Goal: Task Accomplishment & Management: Manage account settings

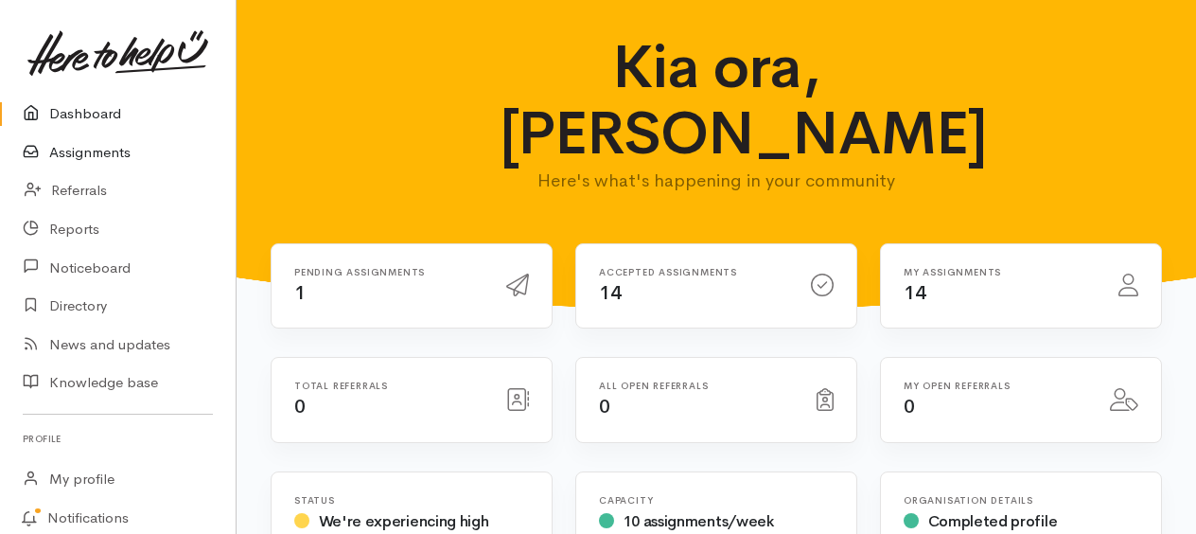
click at [108, 161] on link "Assignments" at bounding box center [118, 152] width 236 height 39
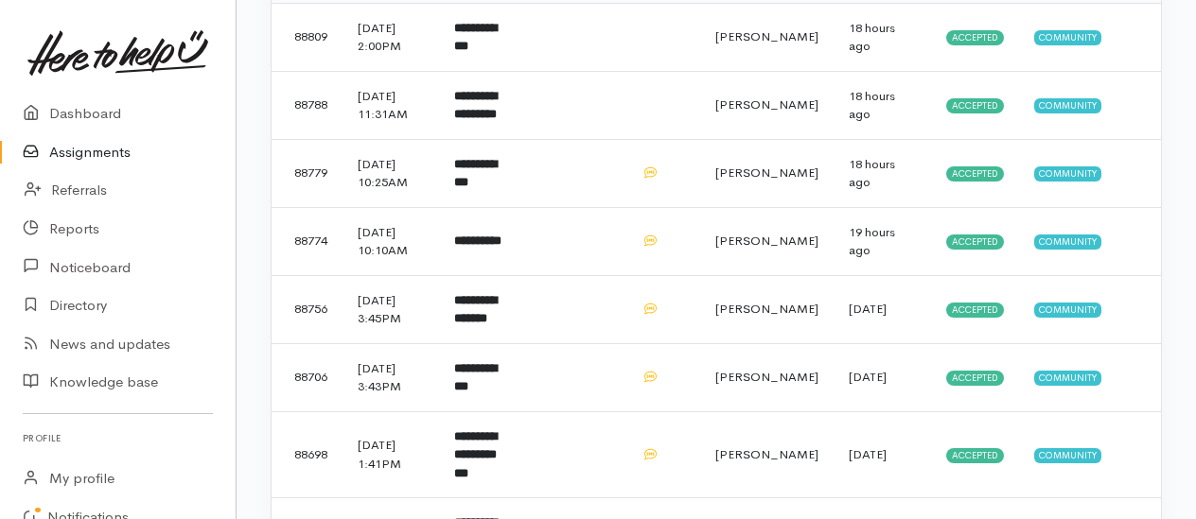
scroll to position [473, 0]
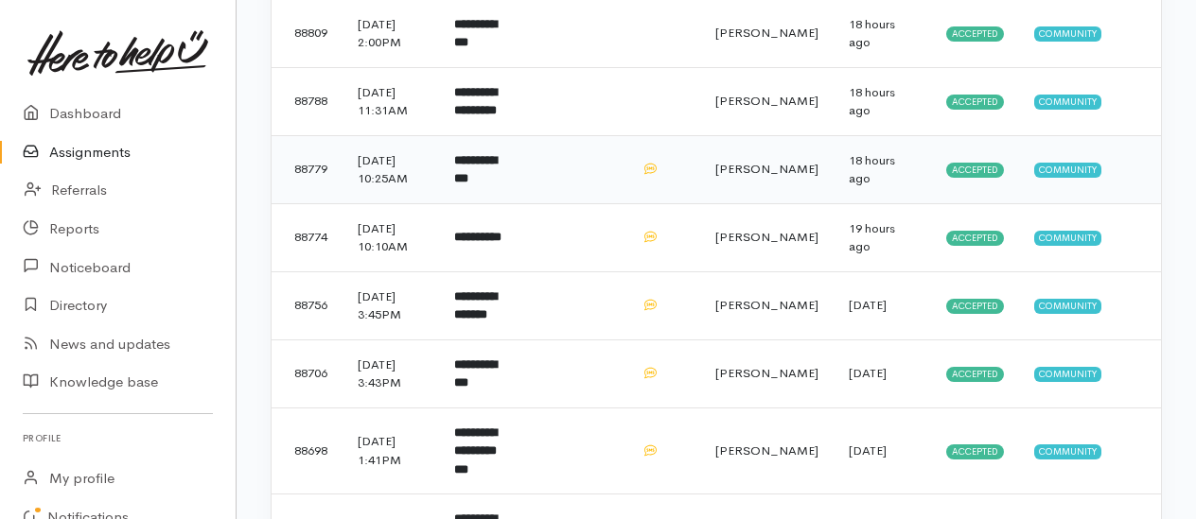
click at [592, 203] on td at bounding box center [576, 169] width 97 height 68
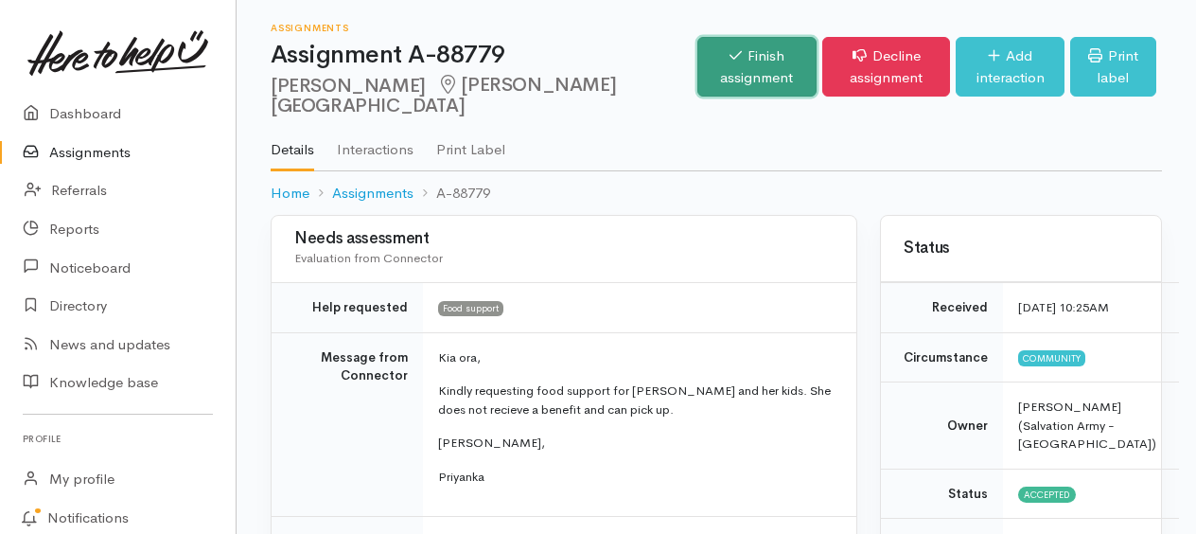
click at [697, 60] on link "Finish assignment" at bounding box center [756, 67] width 119 height 60
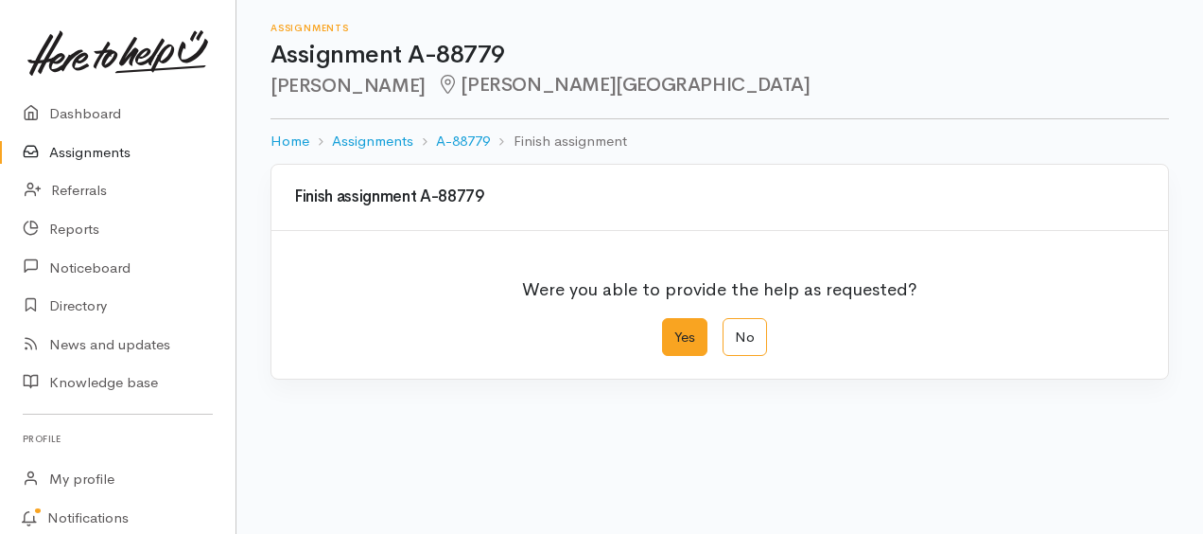
drag, startPoint x: 676, startPoint y: 363, endPoint x: 759, endPoint y: 392, distance: 87.1
click at [676, 357] on label "Yes" at bounding box center [684, 337] width 45 height 39
click at [675, 330] on input "Yes" at bounding box center [668, 324] width 12 height 12
radio input "true"
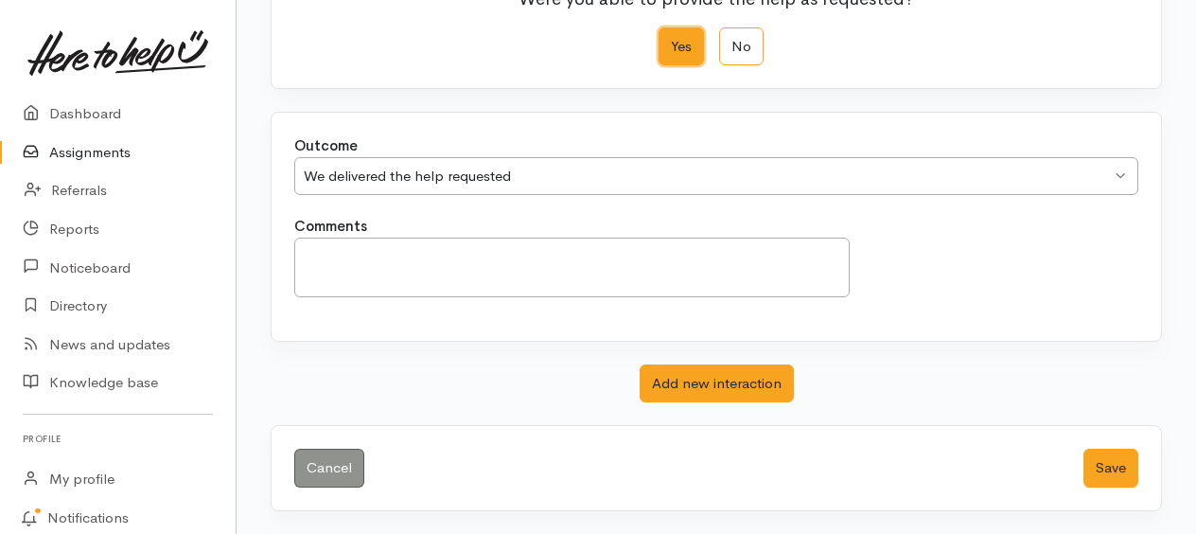
scroll to position [377, 0]
click at [1103, 448] on button "Save" at bounding box center [1110, 467] width 55 height 39
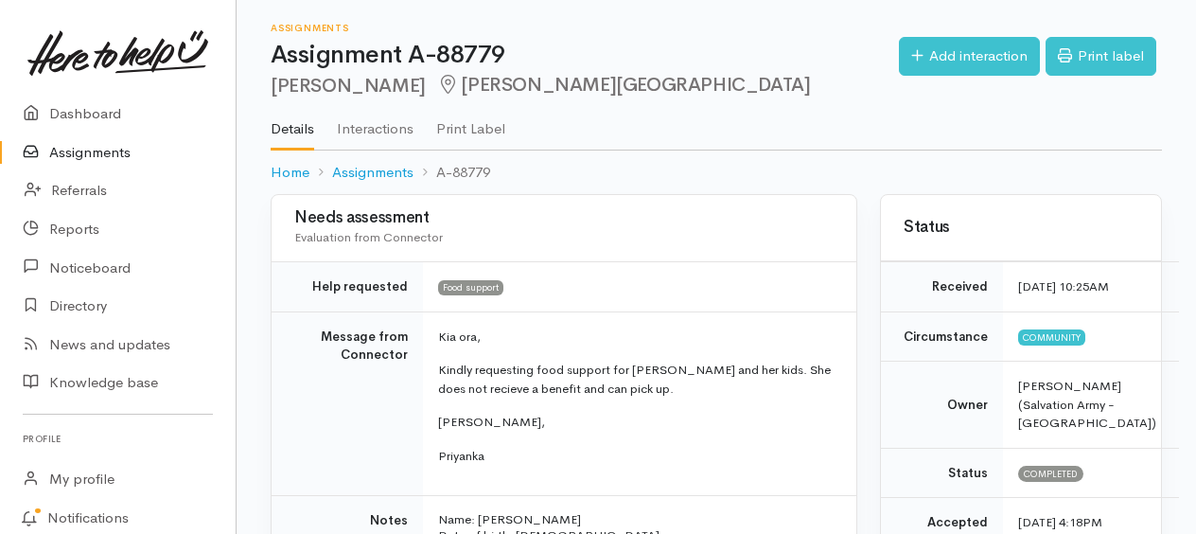
click at [114, 157] on link "Assignments" at bounding box center [118, 152] width 236 height 39
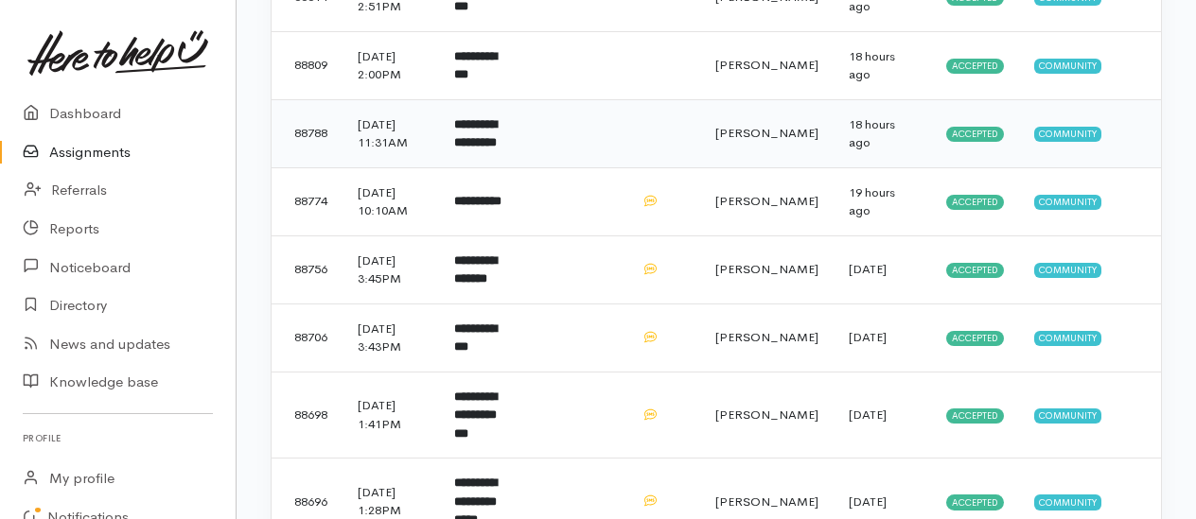
scroll to position [568, 0]
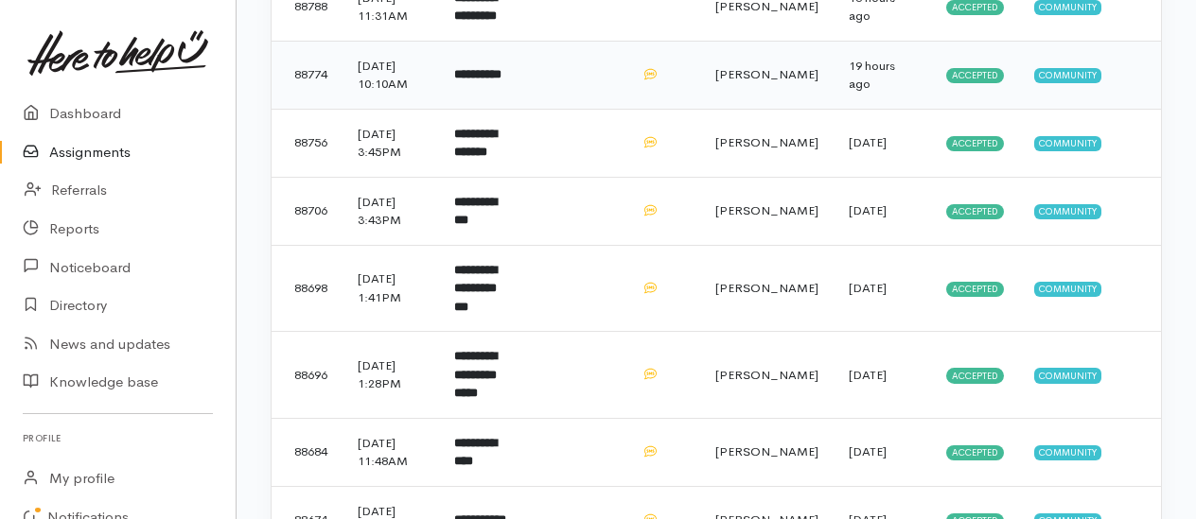
click at [522, 109] on td "**********" at bounding box center [483, 75] width 89 height 68
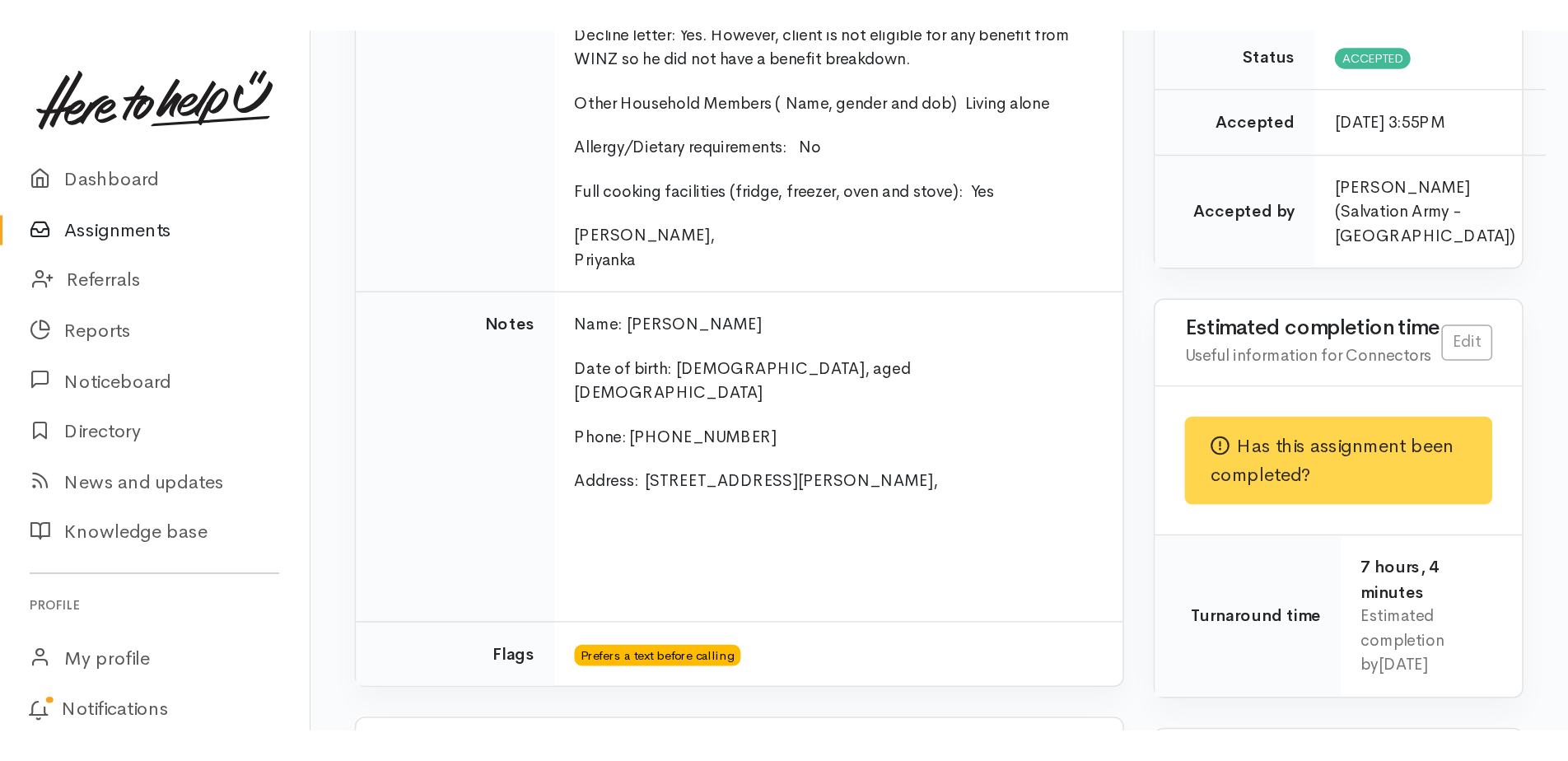
scroll to position [365, 0]
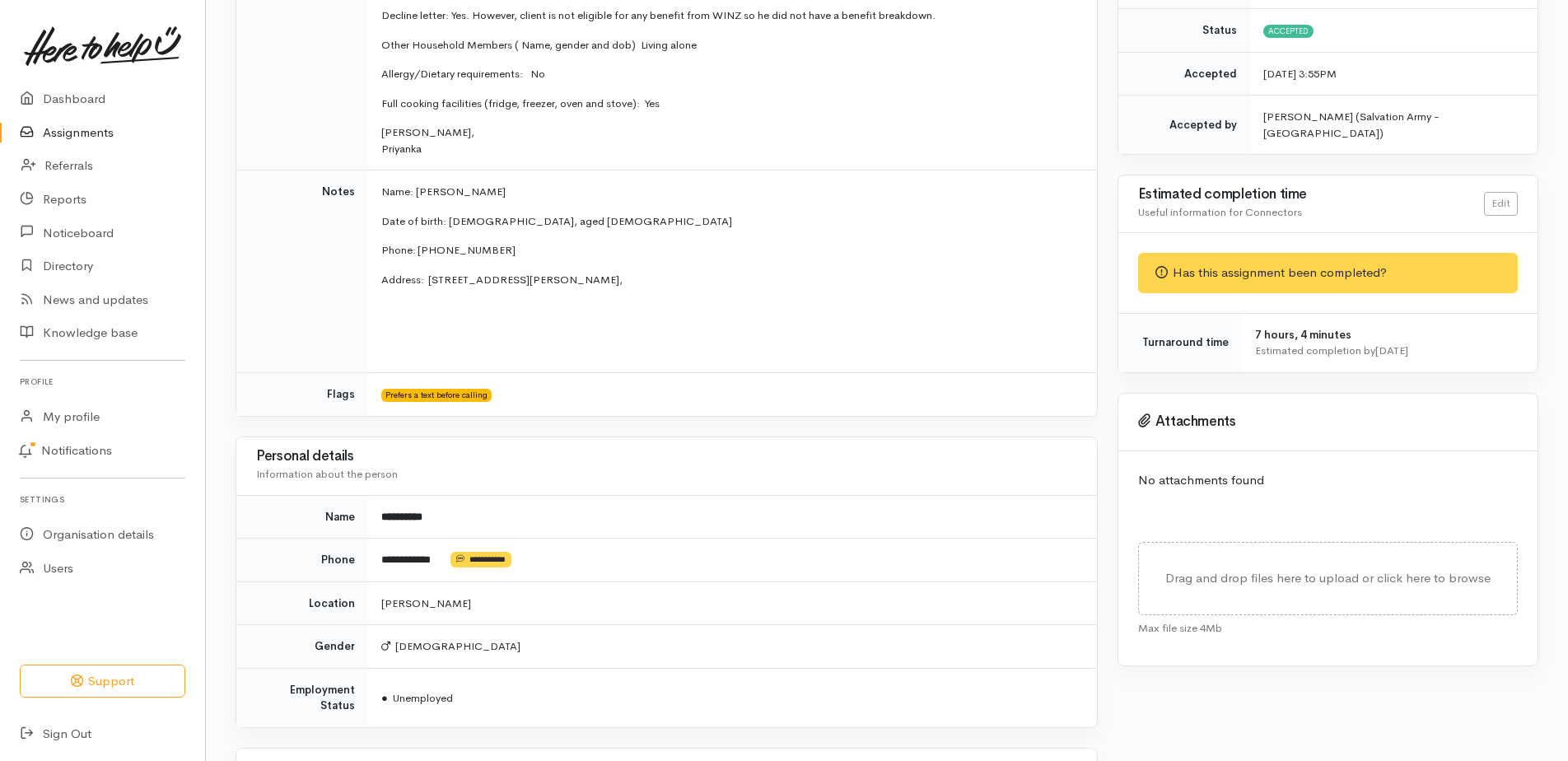
click at [84, 145] on link "Assignments" at bounding box center [103, 132] width 205 height 34
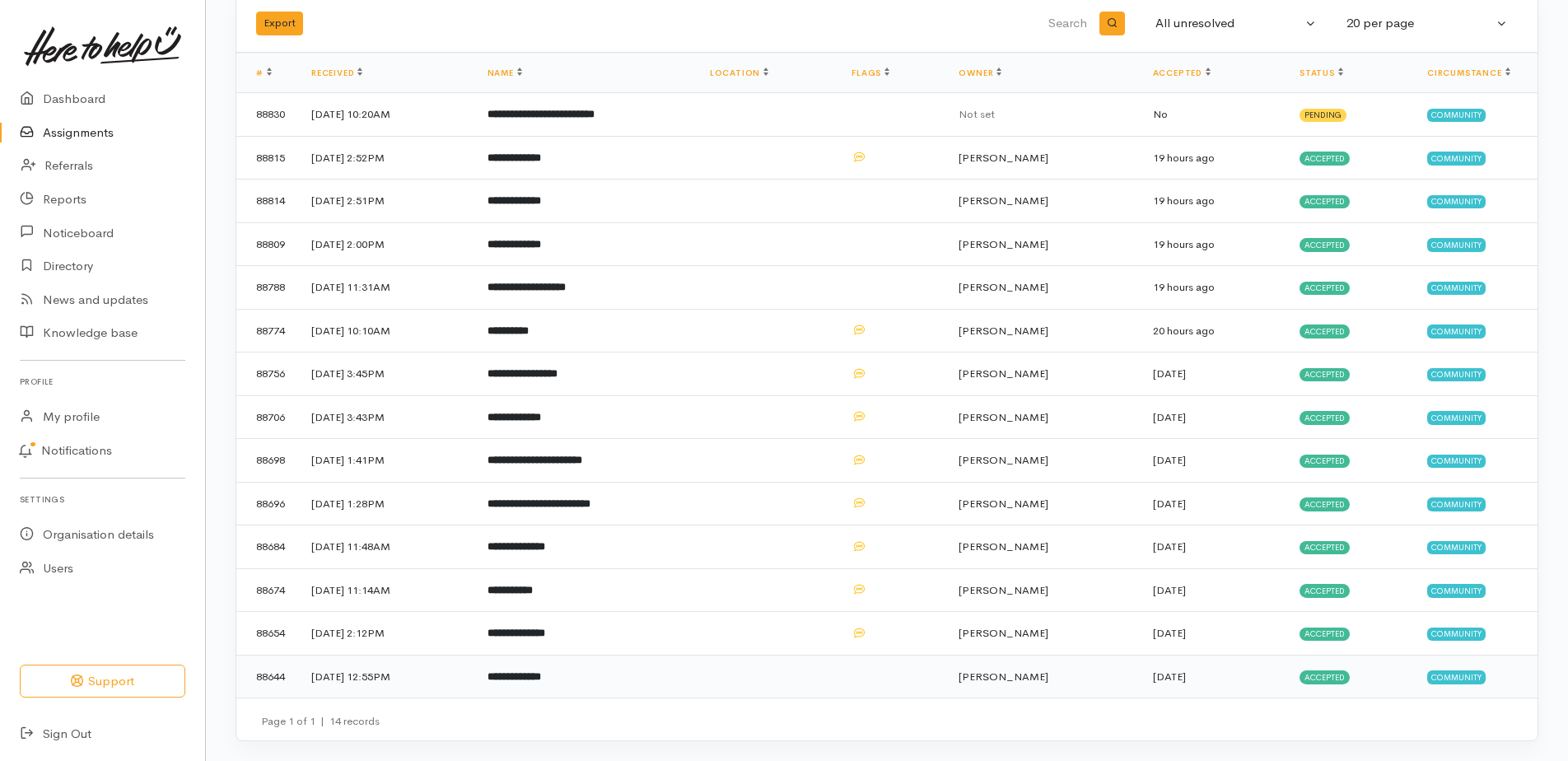
scroll to position [226, 0]
click at [528, 326] on b "**********" at bounding box center [508, 331] width 41 height 10
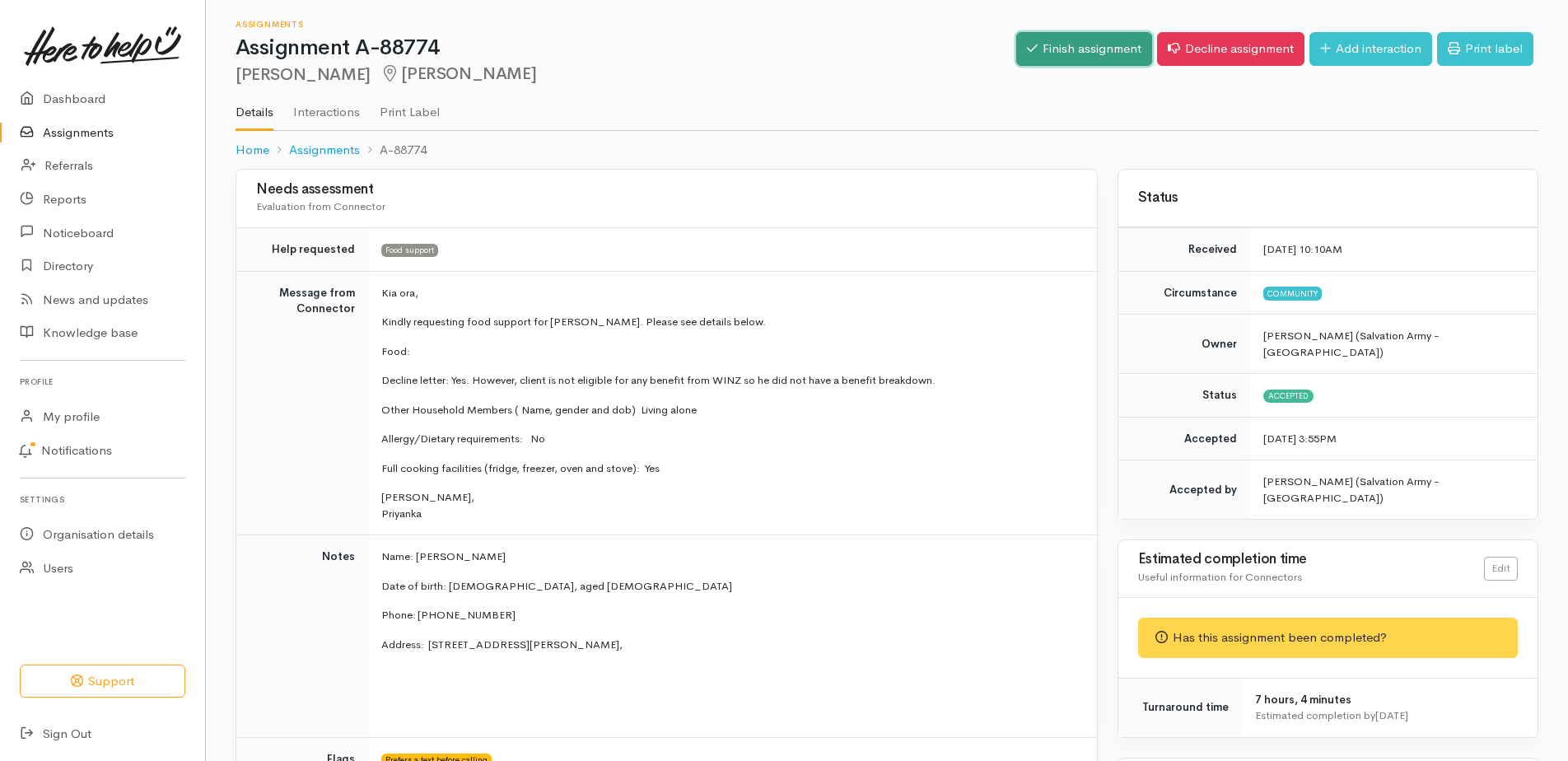
click at [1016, 60] on link "Finish assignment" at bounding box center [1084, 49] width 136 height 34
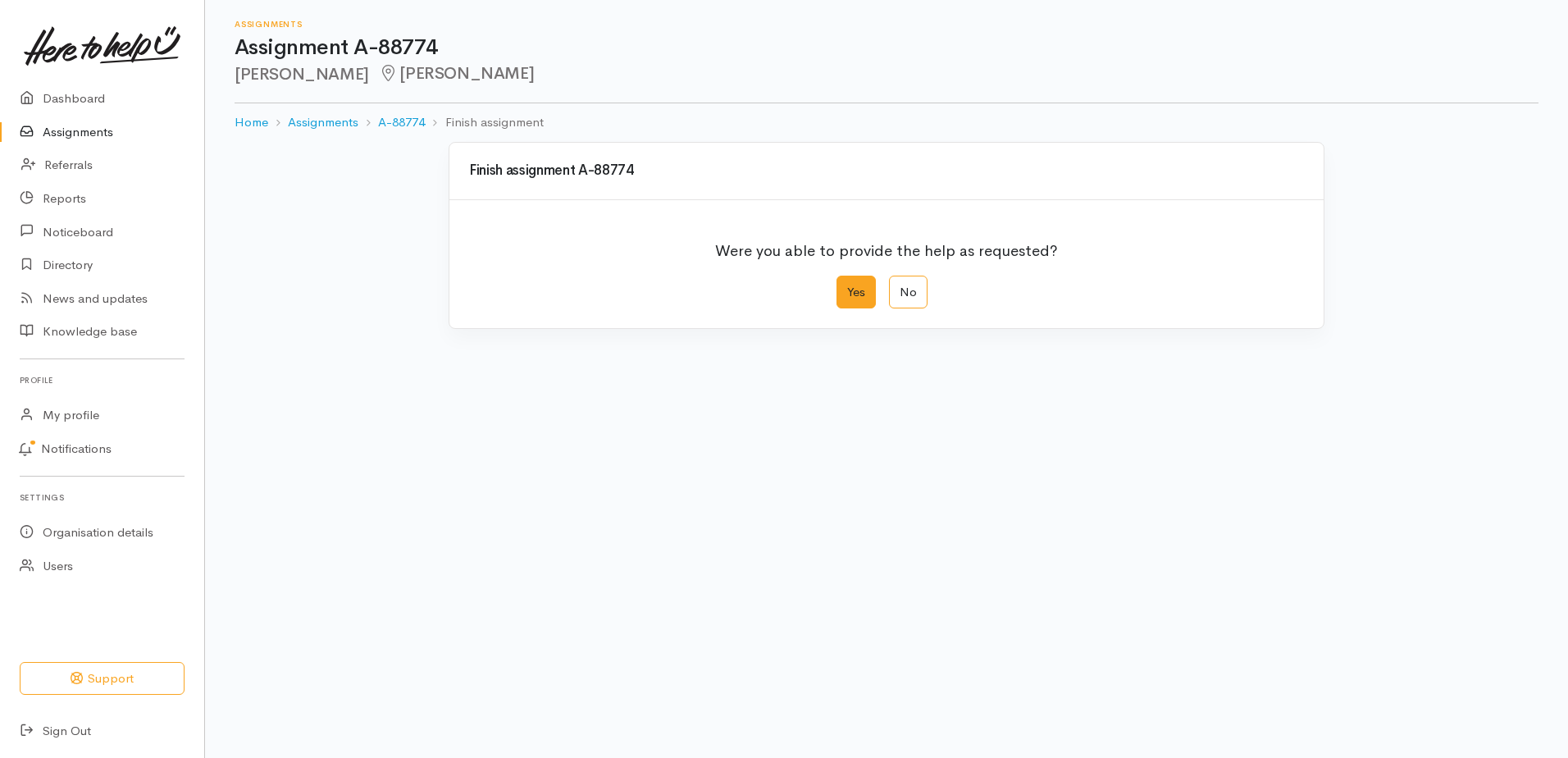
click at [845, 310] on label "Yes" at bounding box center [856, 292] width 39 height 34
click at [845, 286] on input "Yes" at bounding box center [842, 281] width 10 height 10
radio input "true"
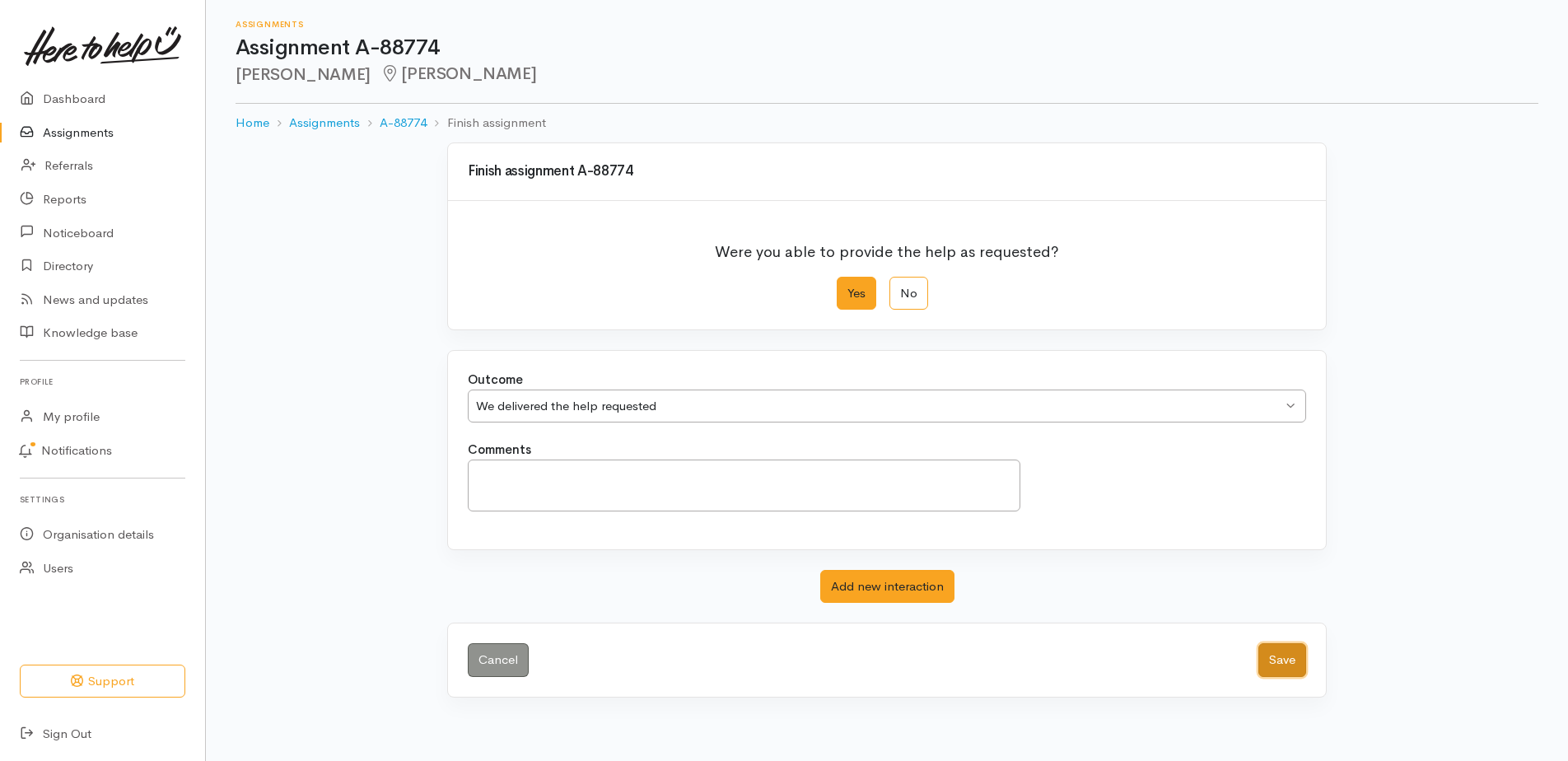
click at [1269, 677] on button "Save" at bounding box center [1282, 660] width 48 height 34
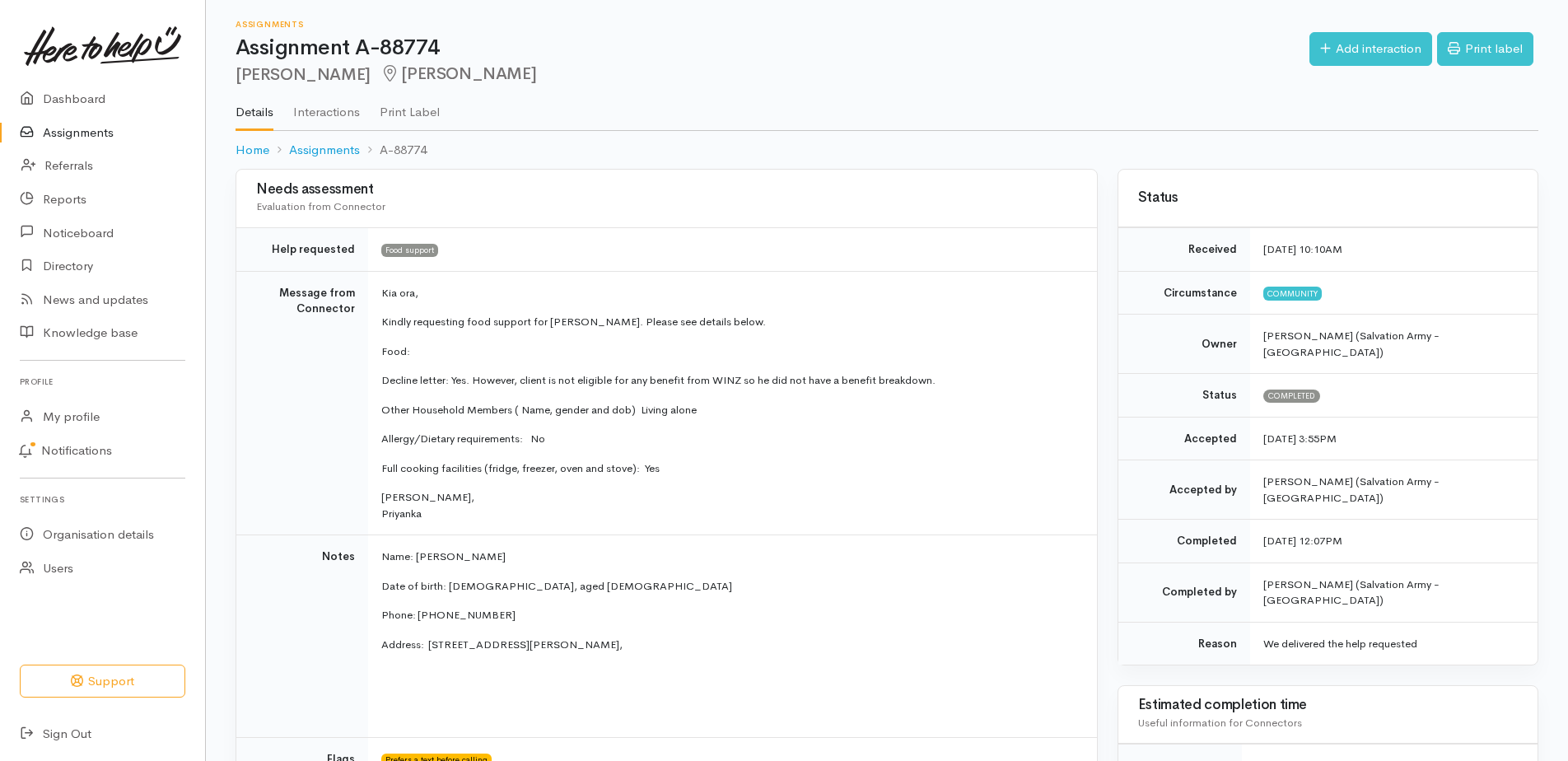
click at [76, 143] on link "Assignments" at bounding box center [103, 132] width 205 height 34
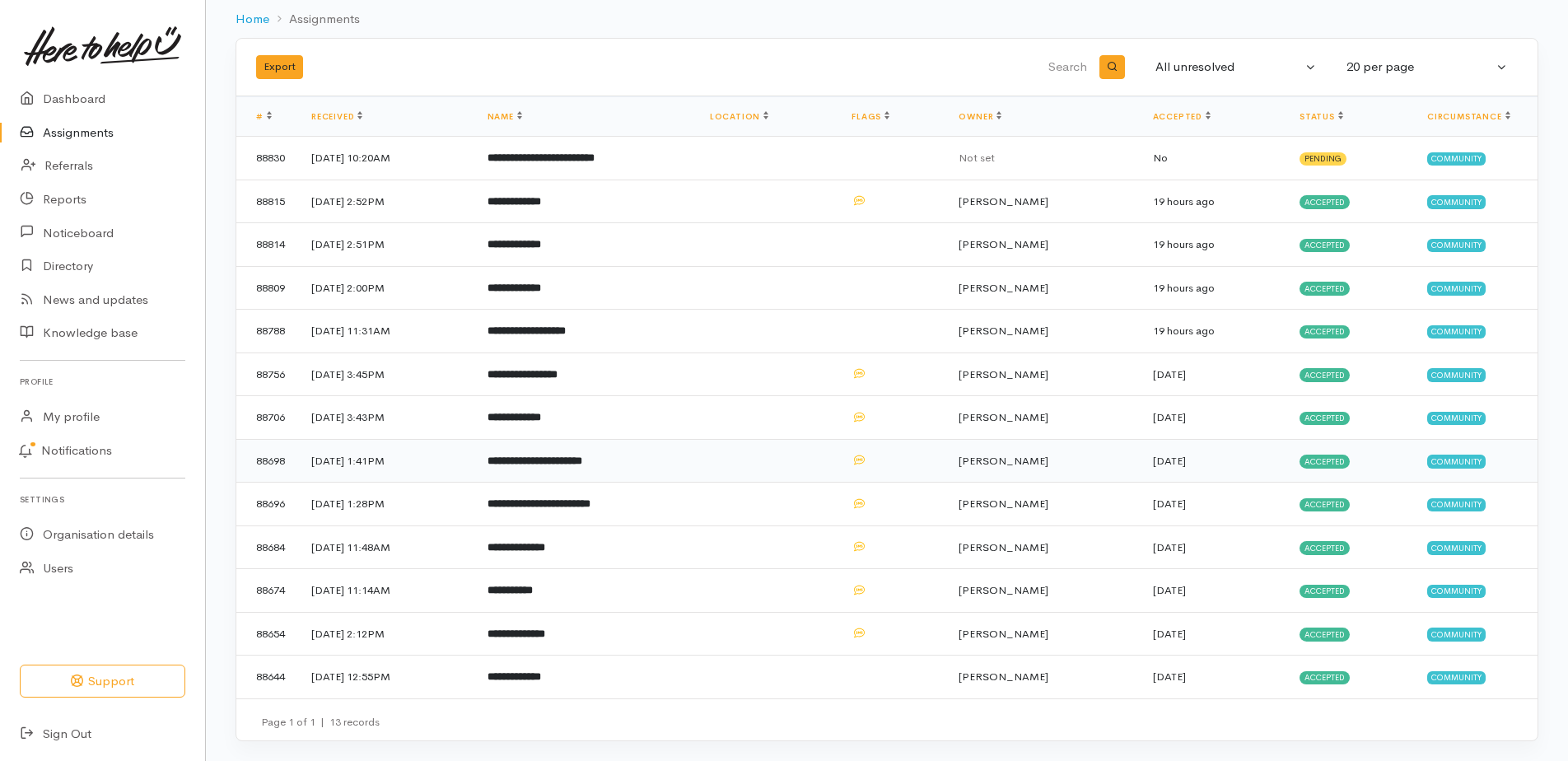
scroll to position [165, 0]
click at [545, 542] on b "**********" at bounding box center [516, 548] width 57 height 10
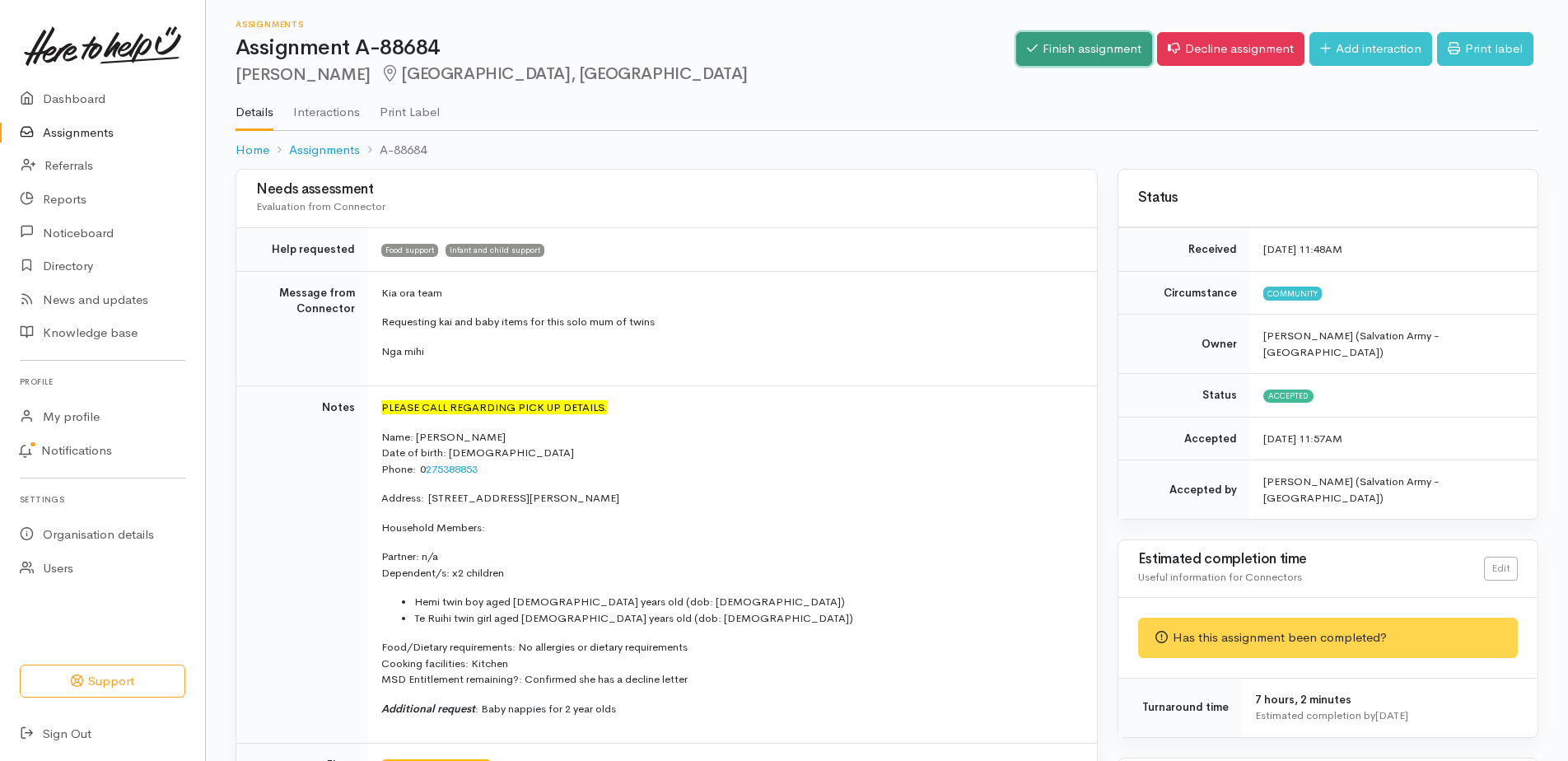
click at [1016, 54] on link "Finish assignment" at bounding box center [1084, 49] width 136 height 34
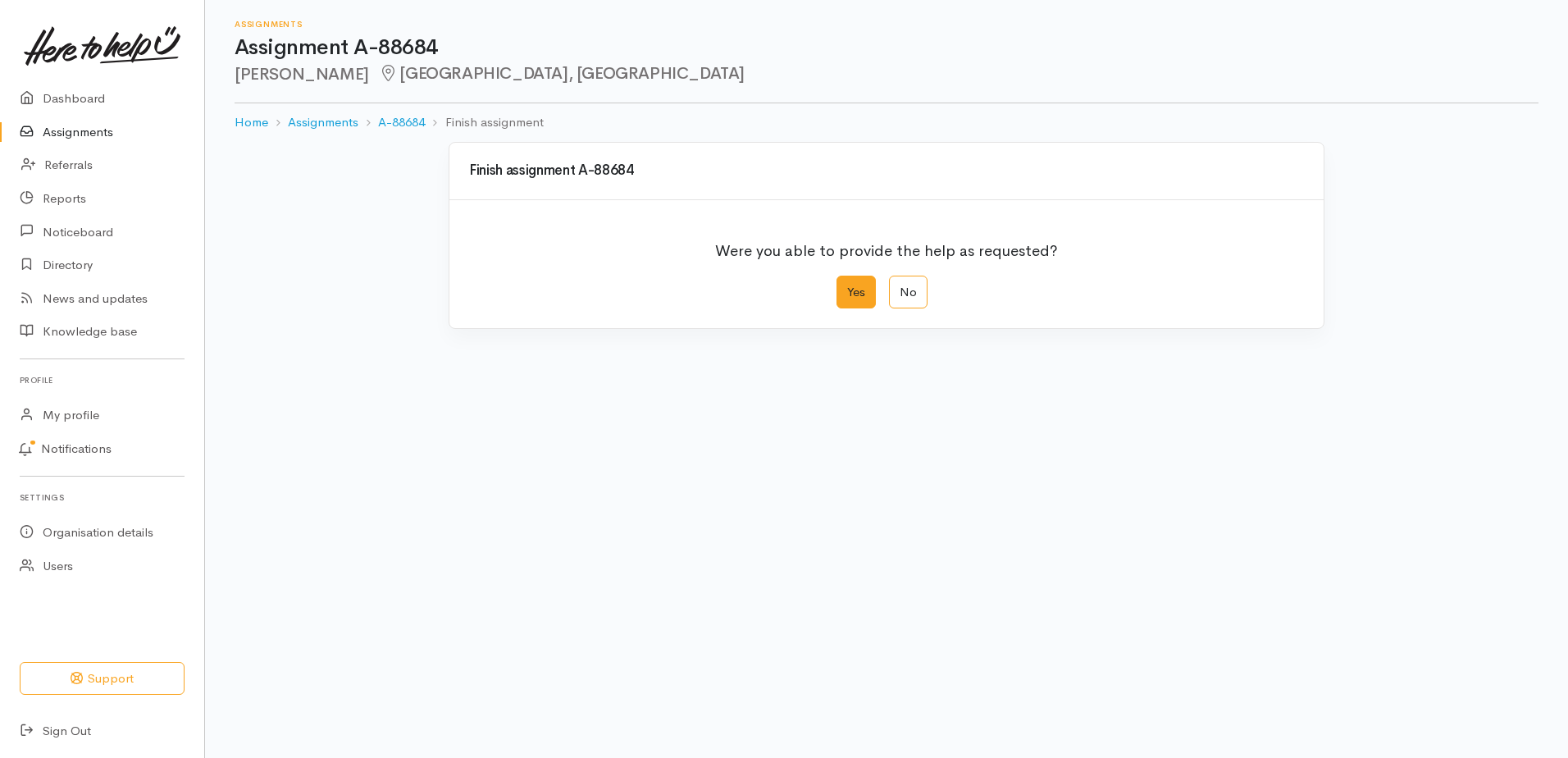
click at [855, 310] on label "Yes" at bounding box center [856, 292] width 39 height 34
click at [847, 286] on input "Yes" at bounding box center [842, 281] width 10 height 10
radio input "true"
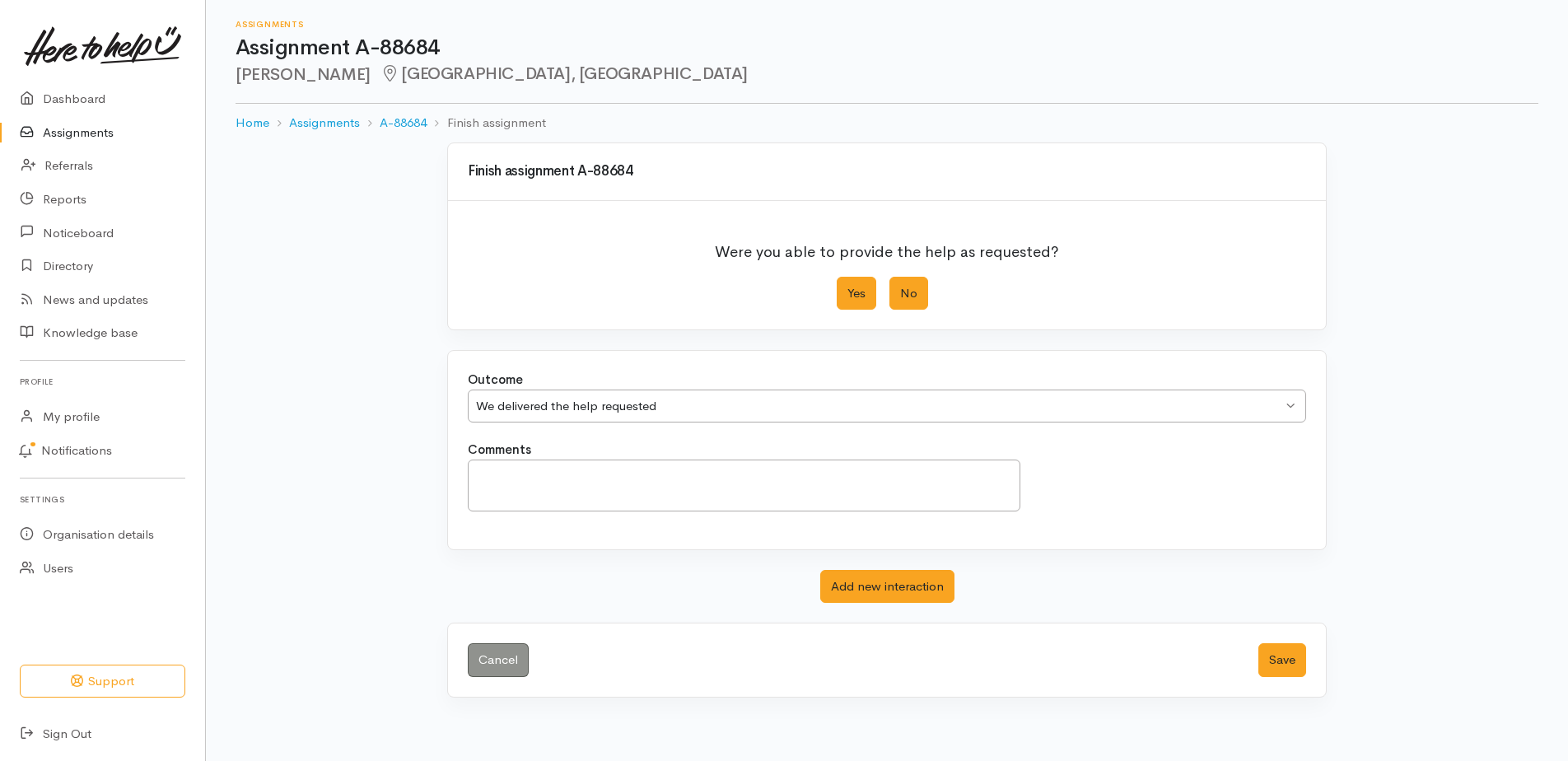
click at [909, 311] on label "No" at bounding box center [909, 293] width 38 height 34
click at [900, 287] on input "No" at bounding box center [895, 282] width 10 height 10
radio input "true"
click at [1259, 677] on button "Save" at bounding box center [1282, 660] width 48 height 34
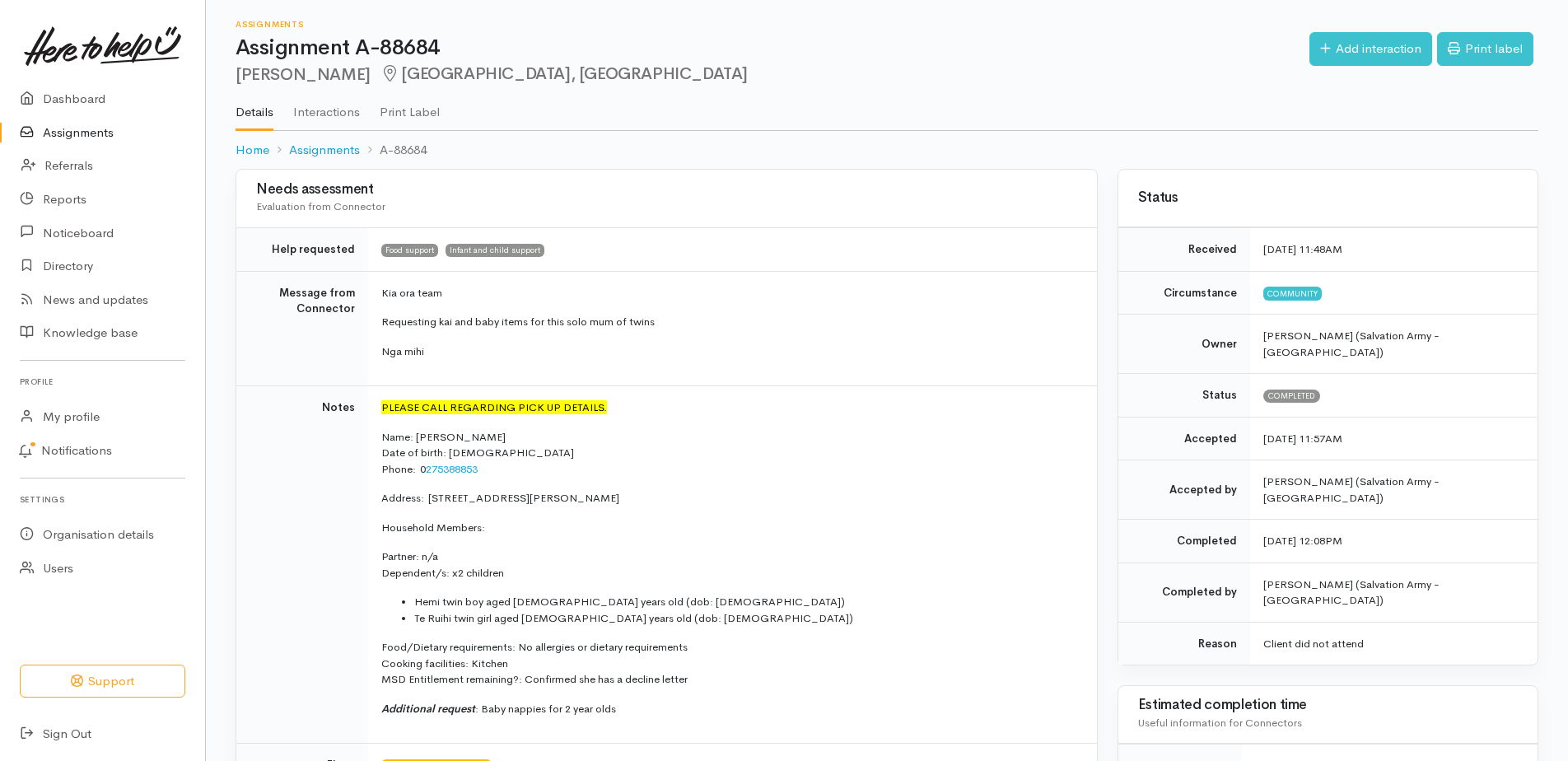
click at [57, 149] on link "Assignments" at bounding box center [103, 132] width 205 height 34
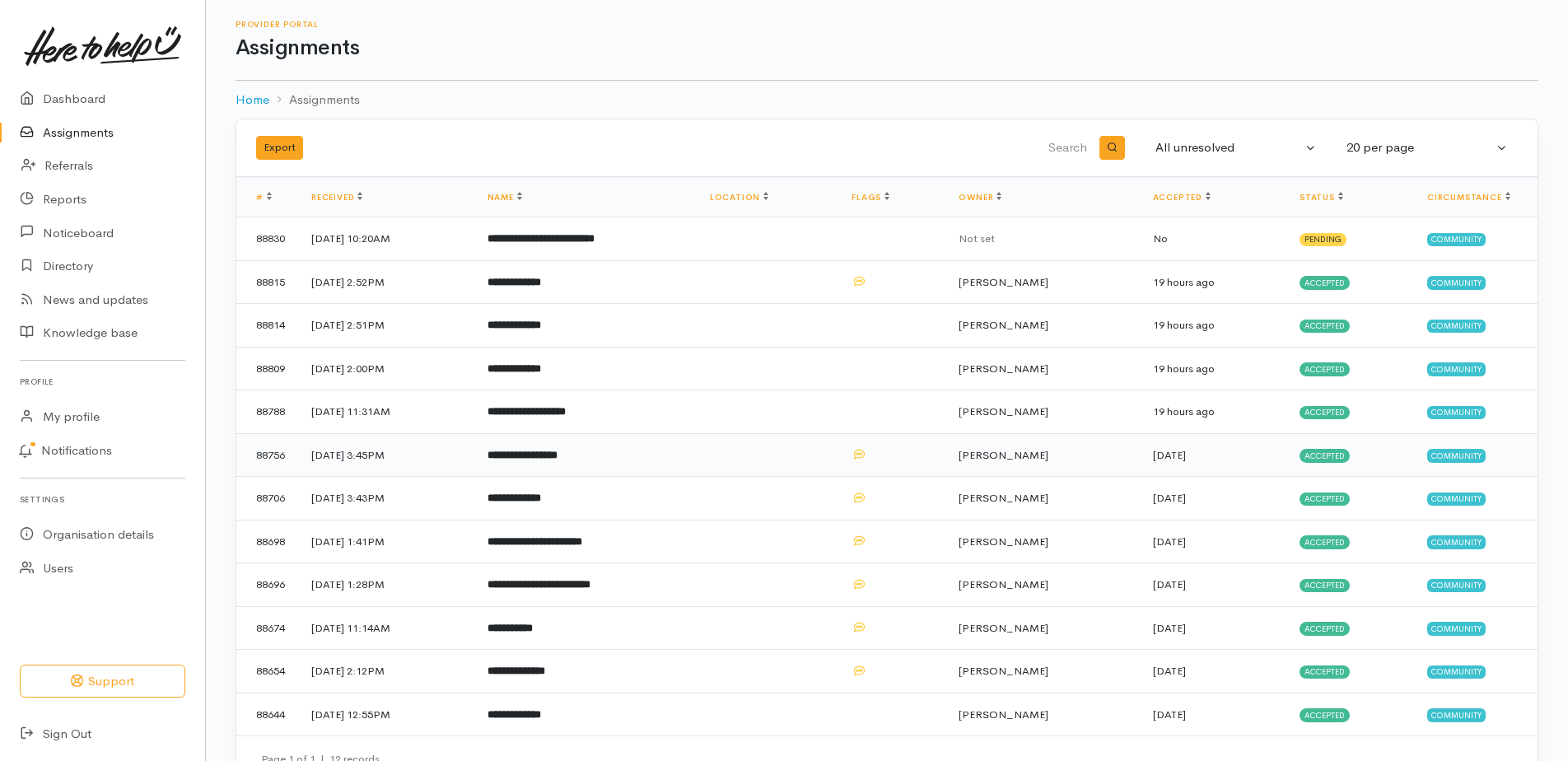
scroll to position [129, 0]
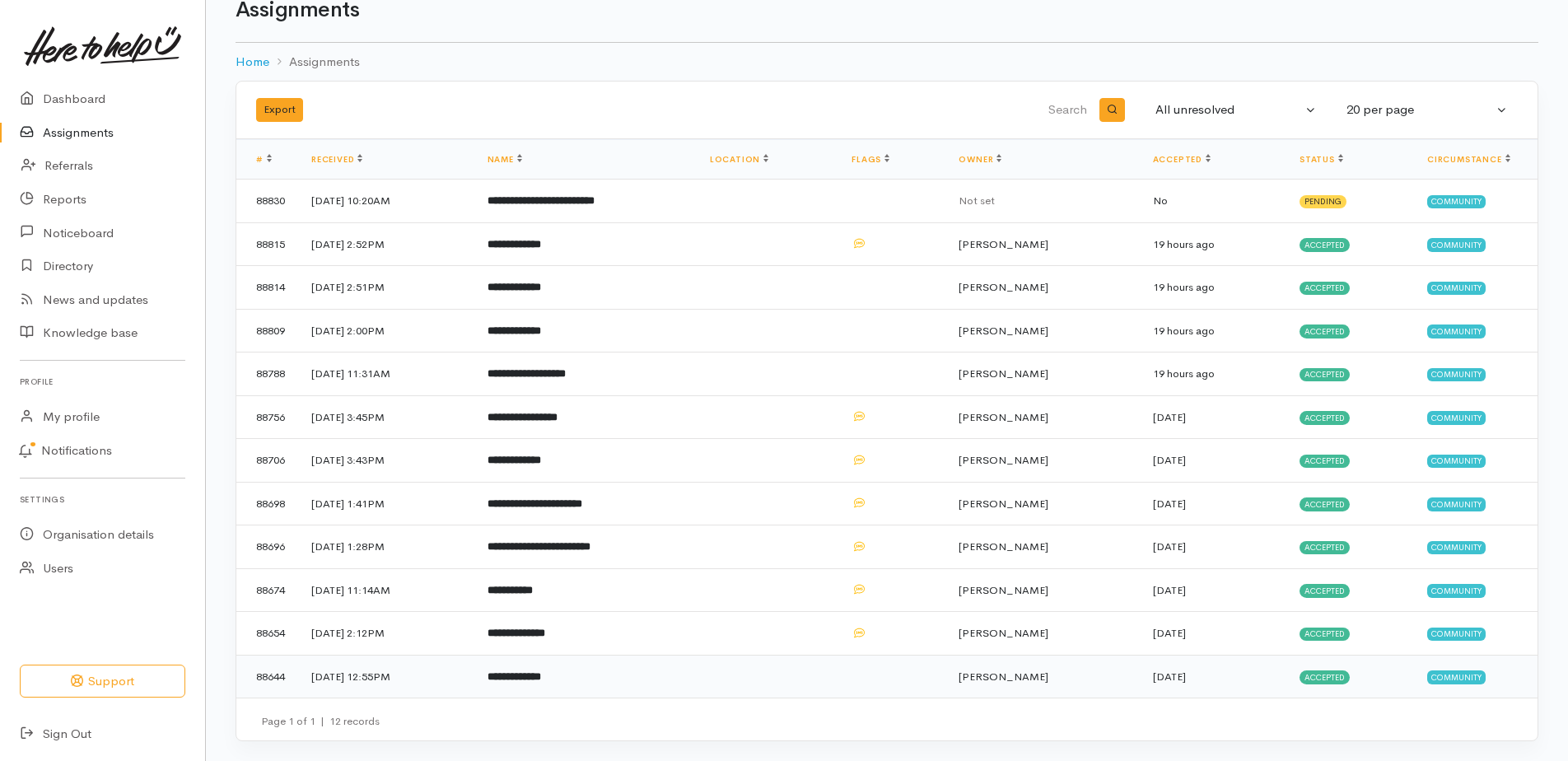
click at [542, 671] on b "**********" at bounding box center [514, 677] width 53 height 10
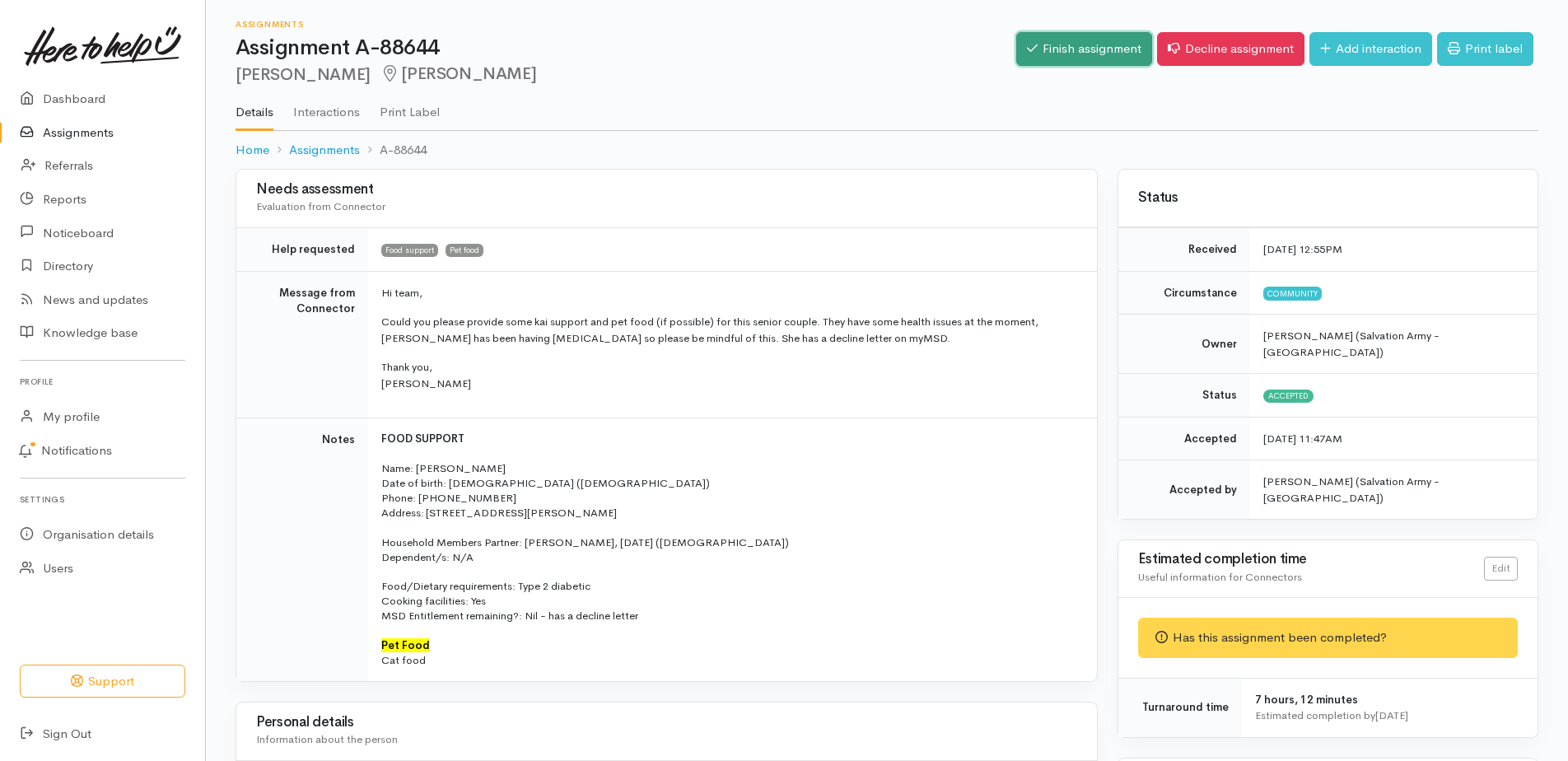
click at [1016, 58] on link "Finish assignment" at bounding box center [1084, 49] width 136 height 34
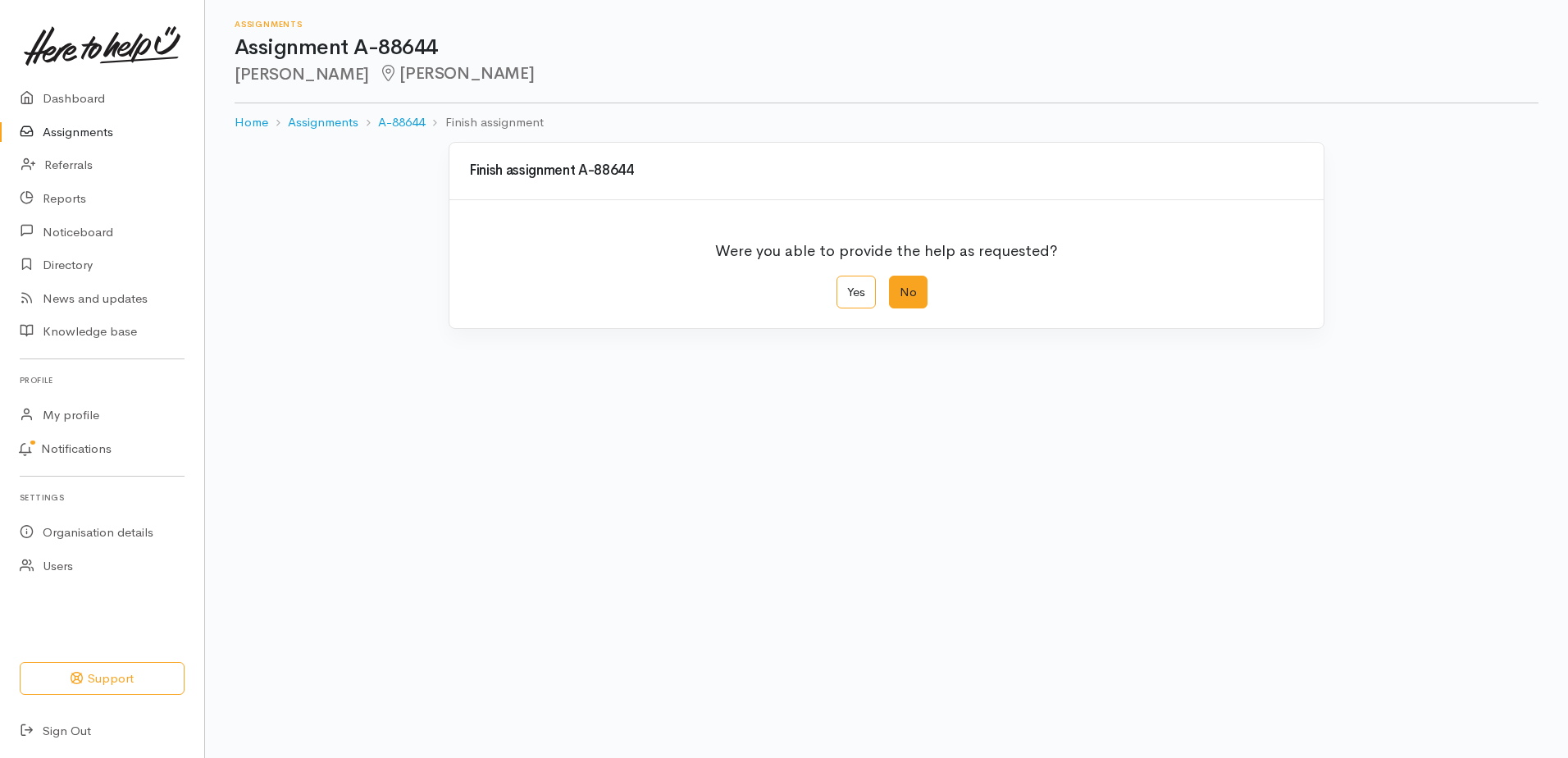
click at [905, 310] on label "No" at bounding box center [908, 292] width 38 height 34
click at [900, 286] on input "No" at bounding box center [895, 281] width 10 height 10
radio input "true"
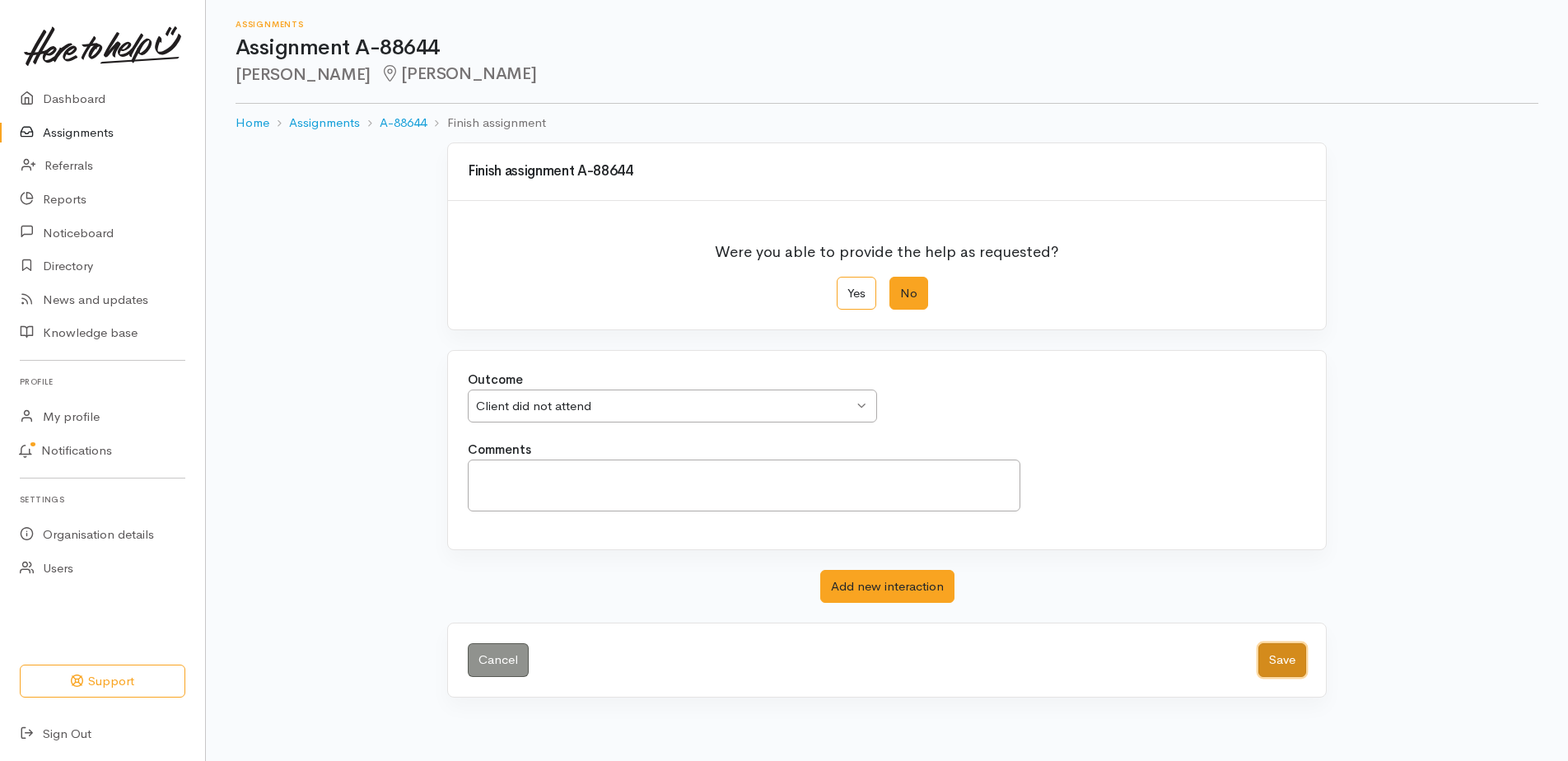
click at [1285, 677] on button "Save" at bounding box center [1282, 660] width 48 height 34
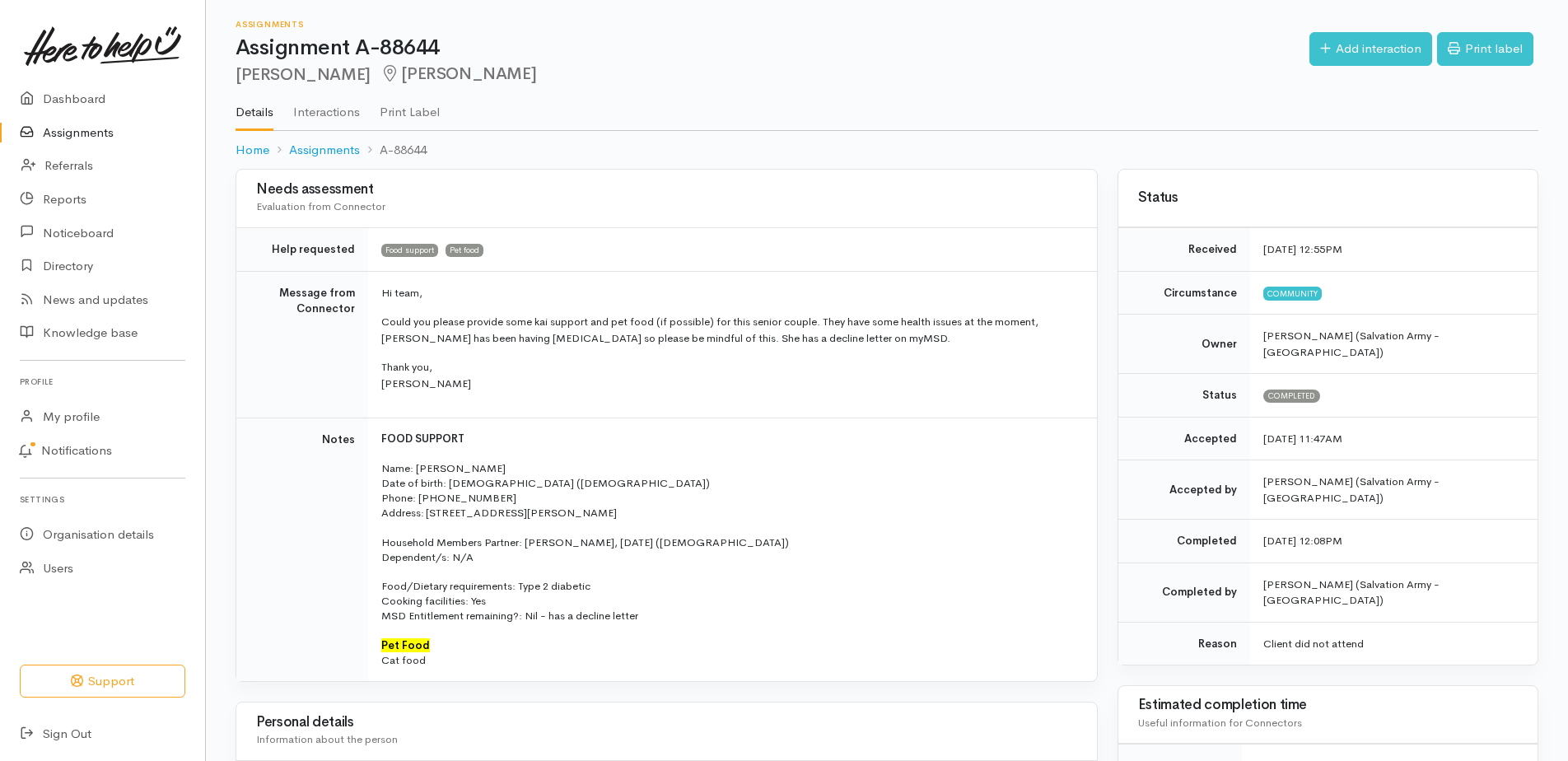
click at [93, 145] on link "Assignments" at bounding box center [103, 132] width 205 height 34
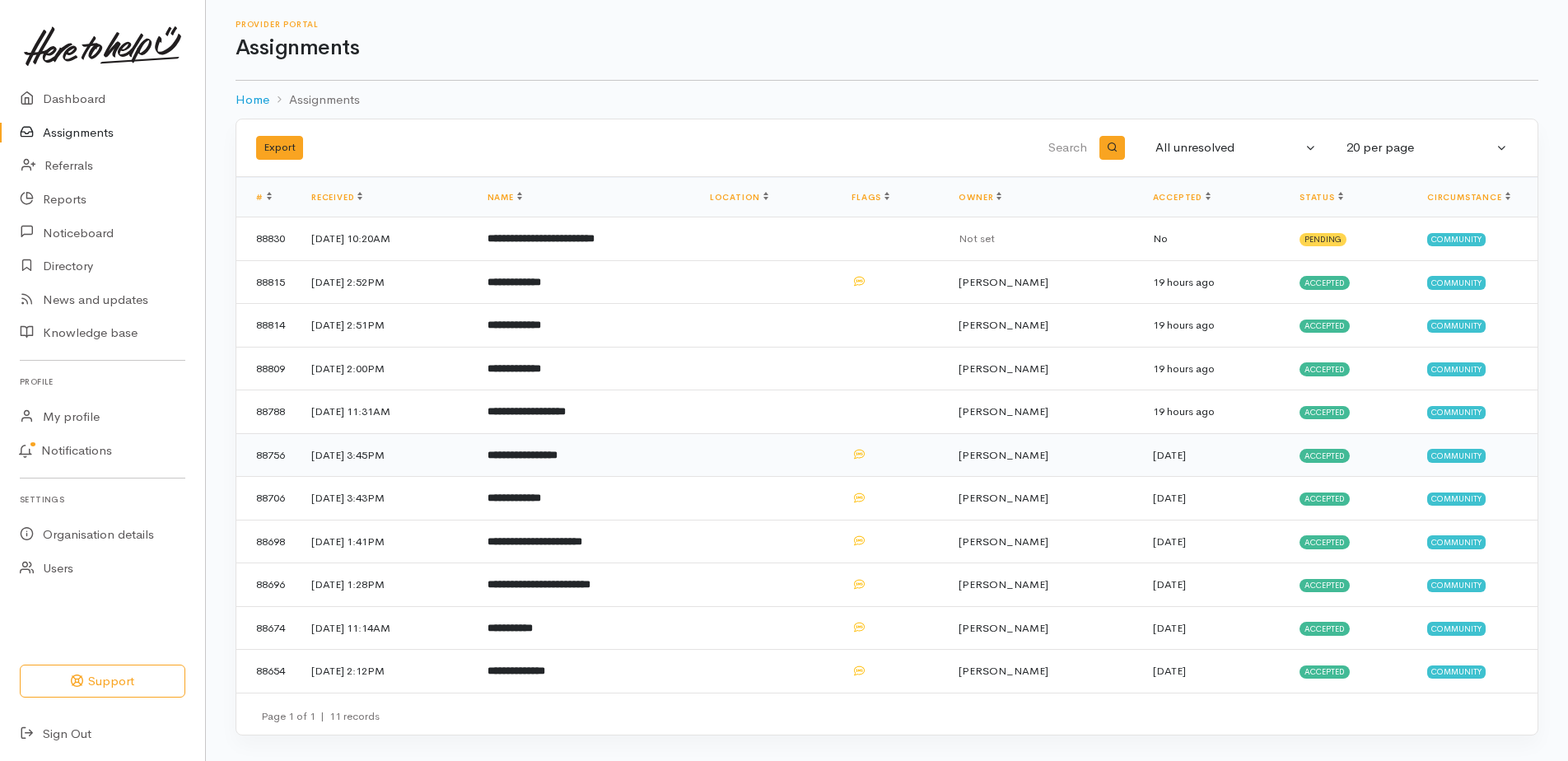
scroll to position [80, 0]
click at [545, 665] on b "**********" at bounding box center [516, 670] width 57 height 10
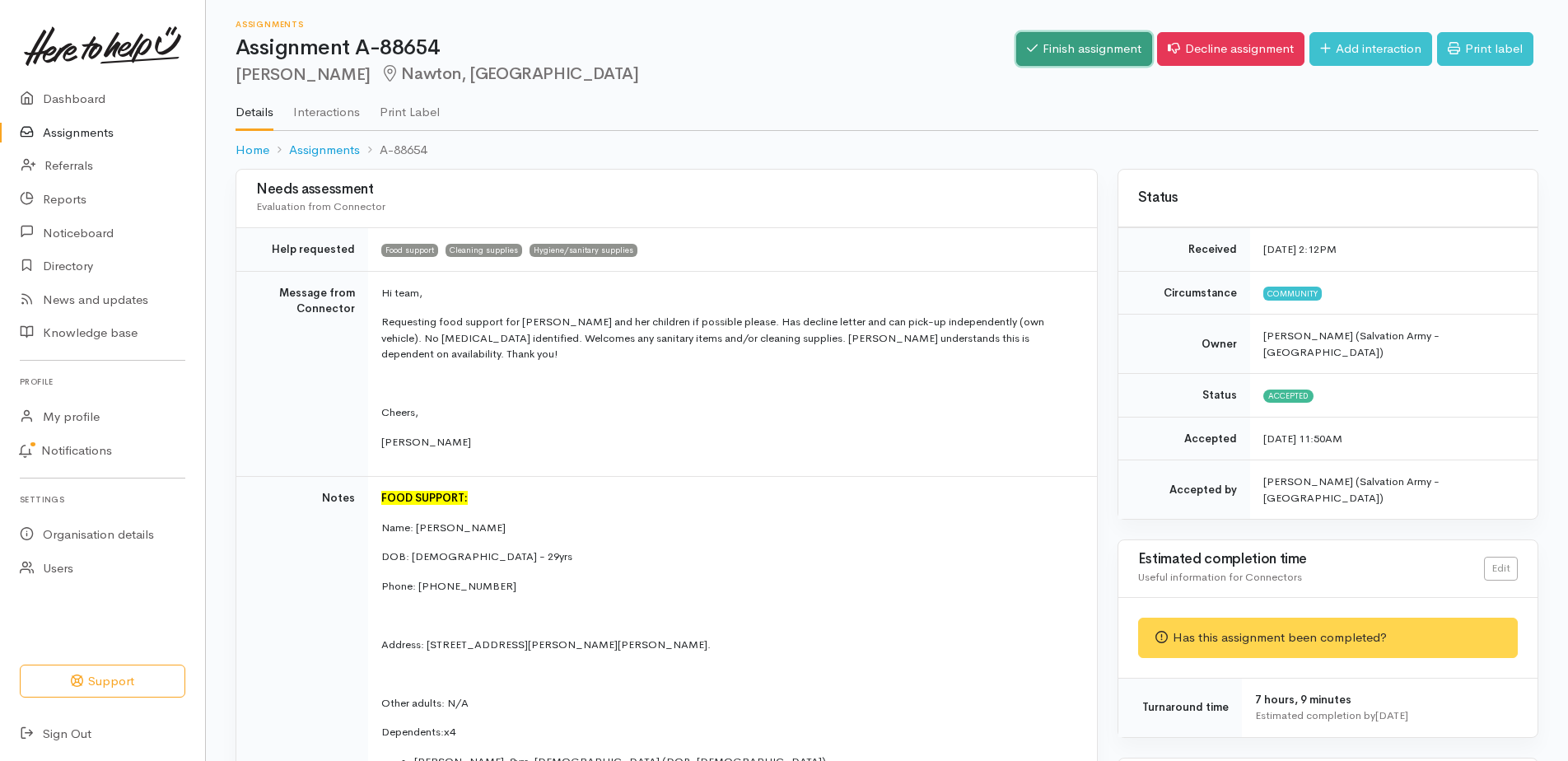
click at [1017, 58] on link "Finish assignment" at bounding box center [1084, 49] width 136 height 34
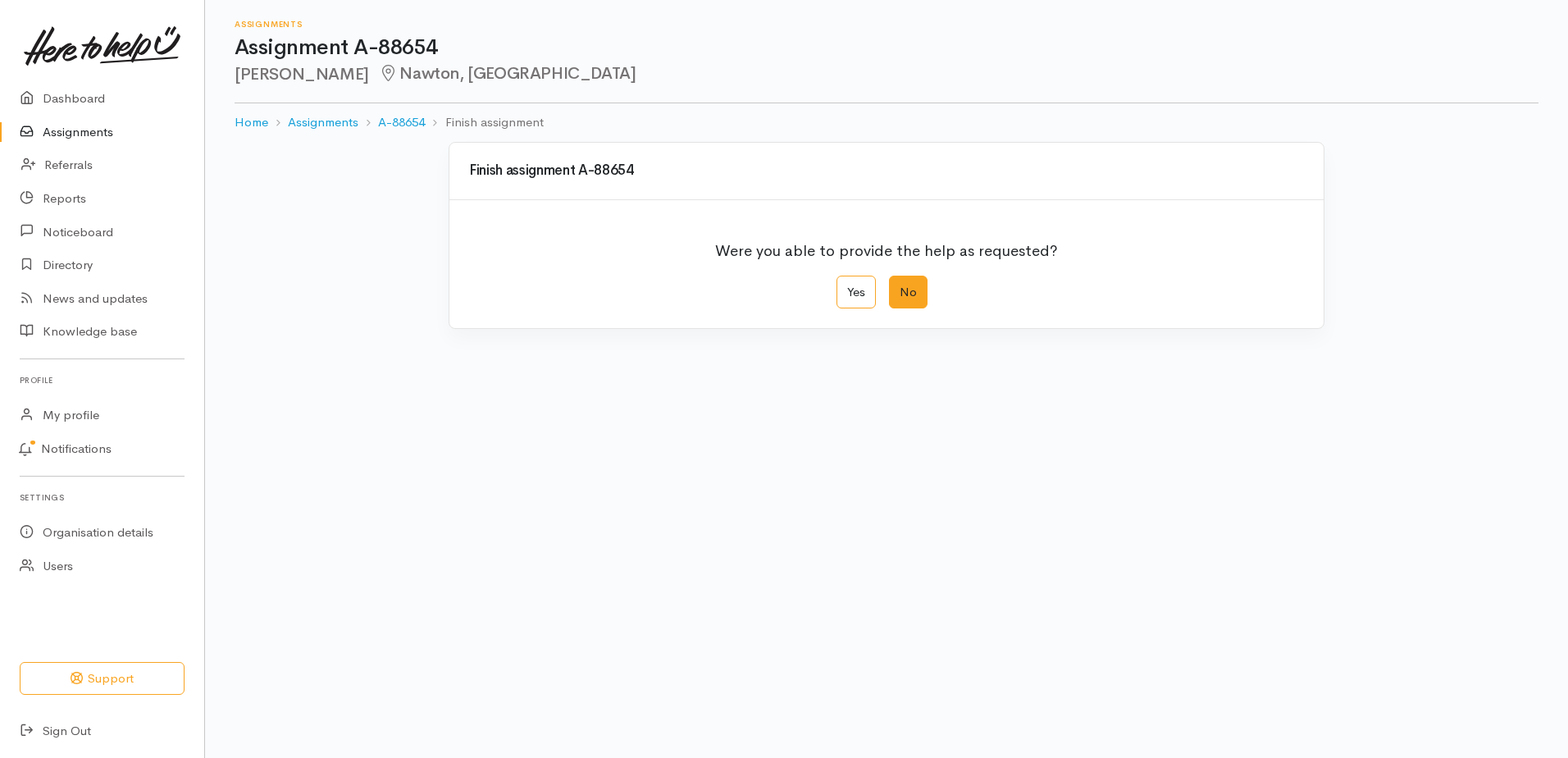
click at [914, 310] on label "No" at bounding box center [908, 292] width 38 height 34
click at [900, 286] on input "No" at bounding box center [895, 281] width 10 height 10
radio input "true"
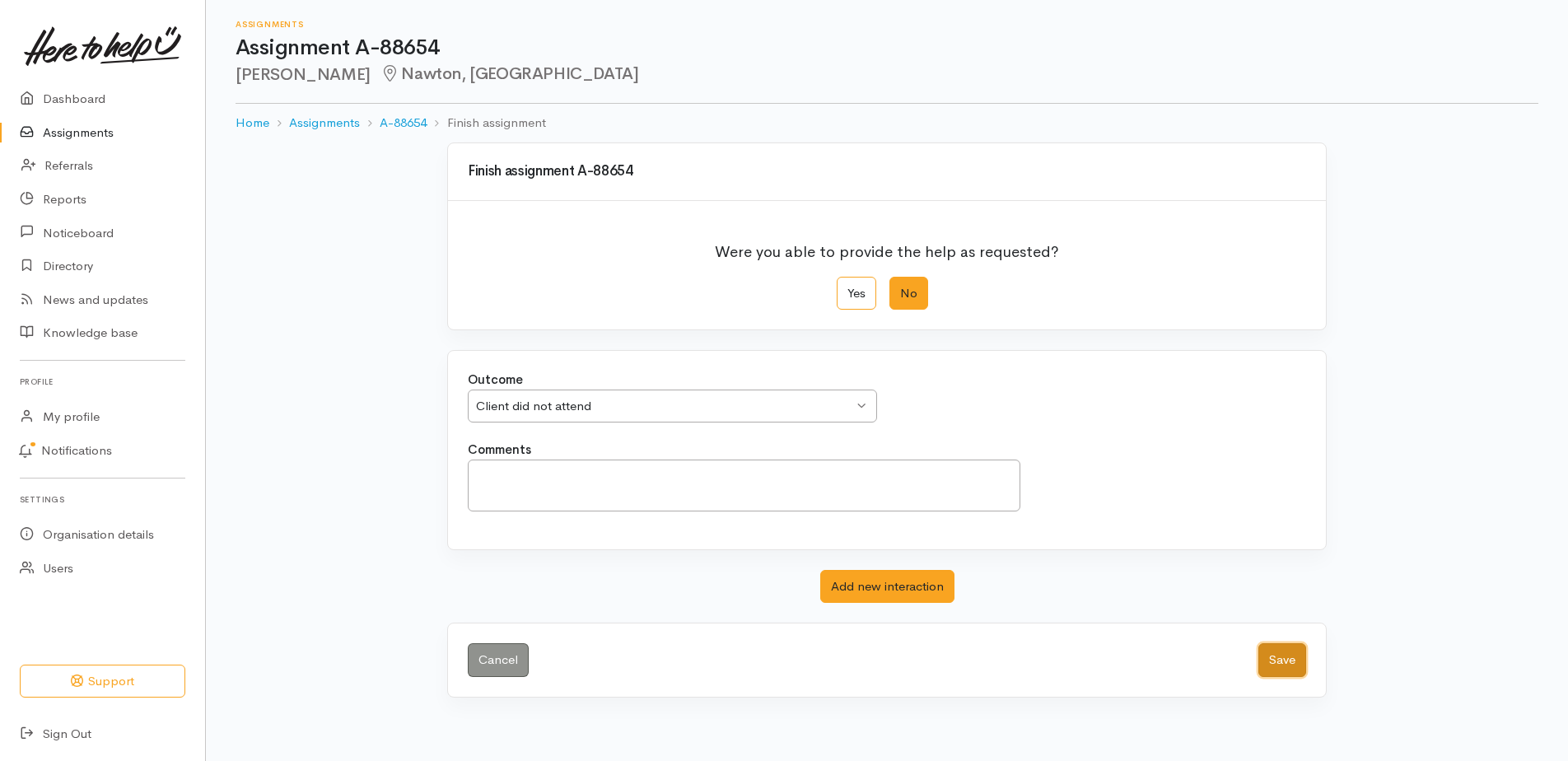
click at [1260, 677] on button "Save" at bounding box center [1282, 660] width 48 height 34
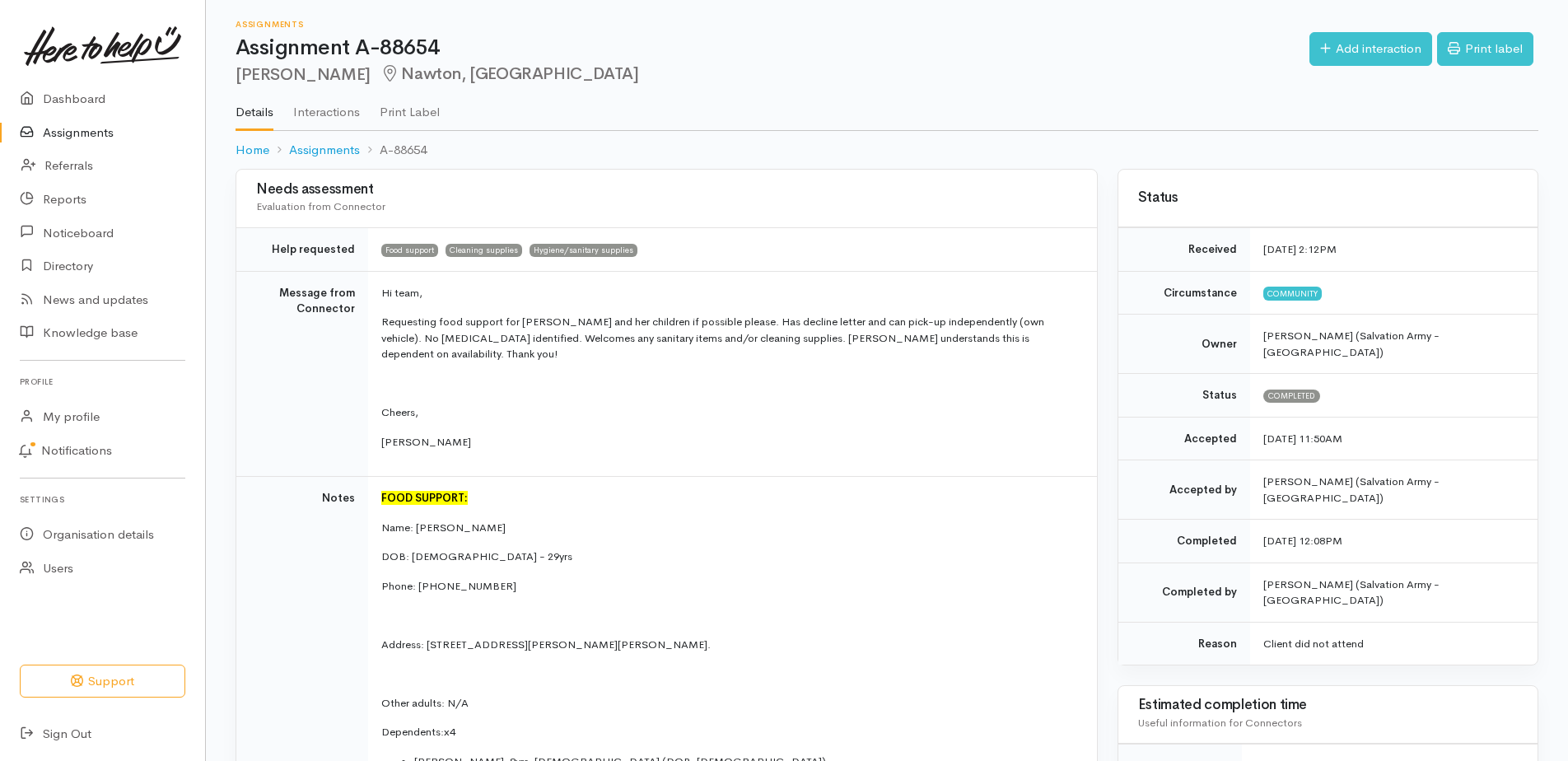
click at [84, 144] on link "Assignments" at bounding box center [103, 132] width 205 height 34
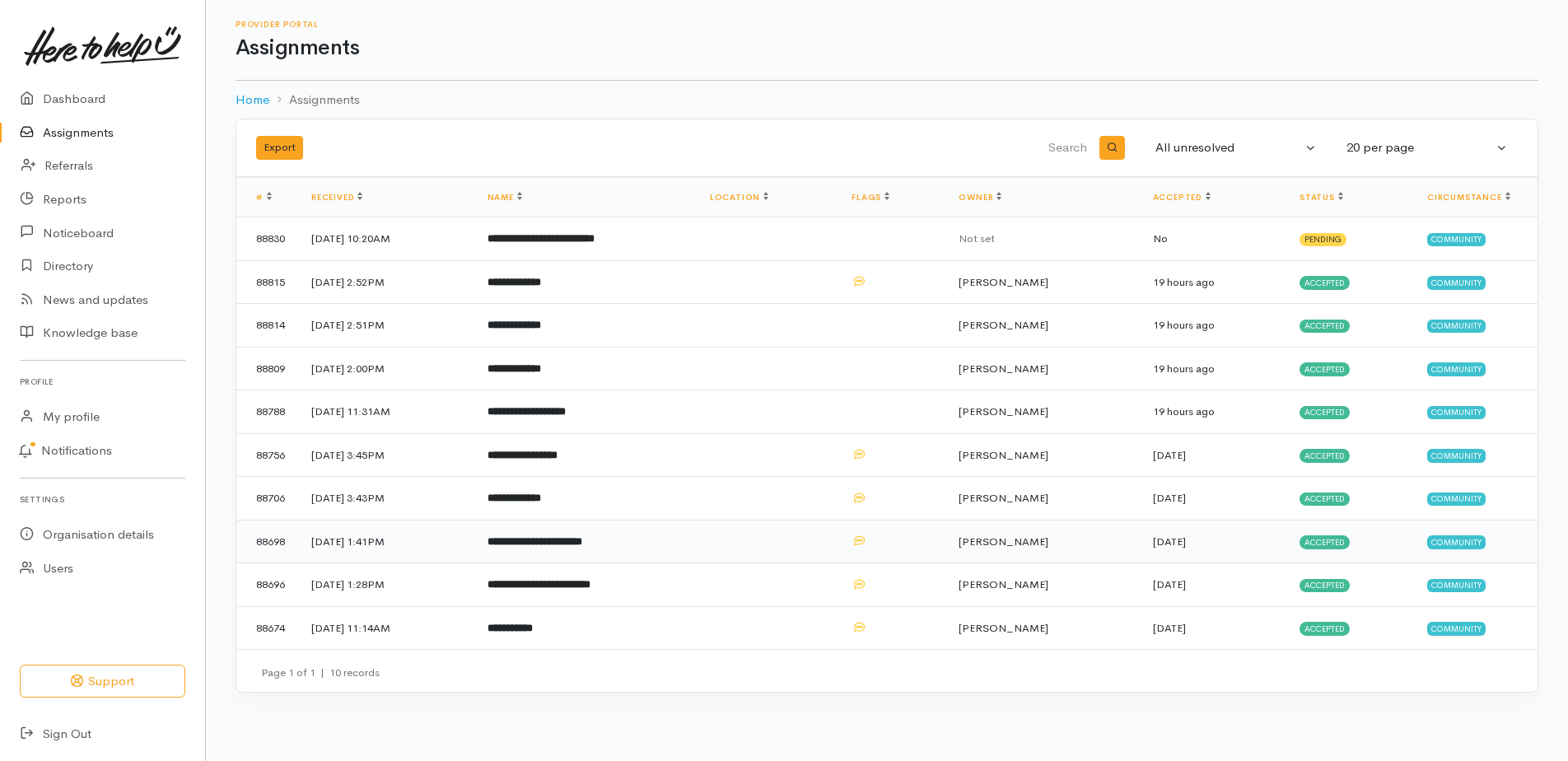
scroll to position [31, 0]
click at [533, 634] on b "**********" at bounding box center [510, 628] width 45 height 10
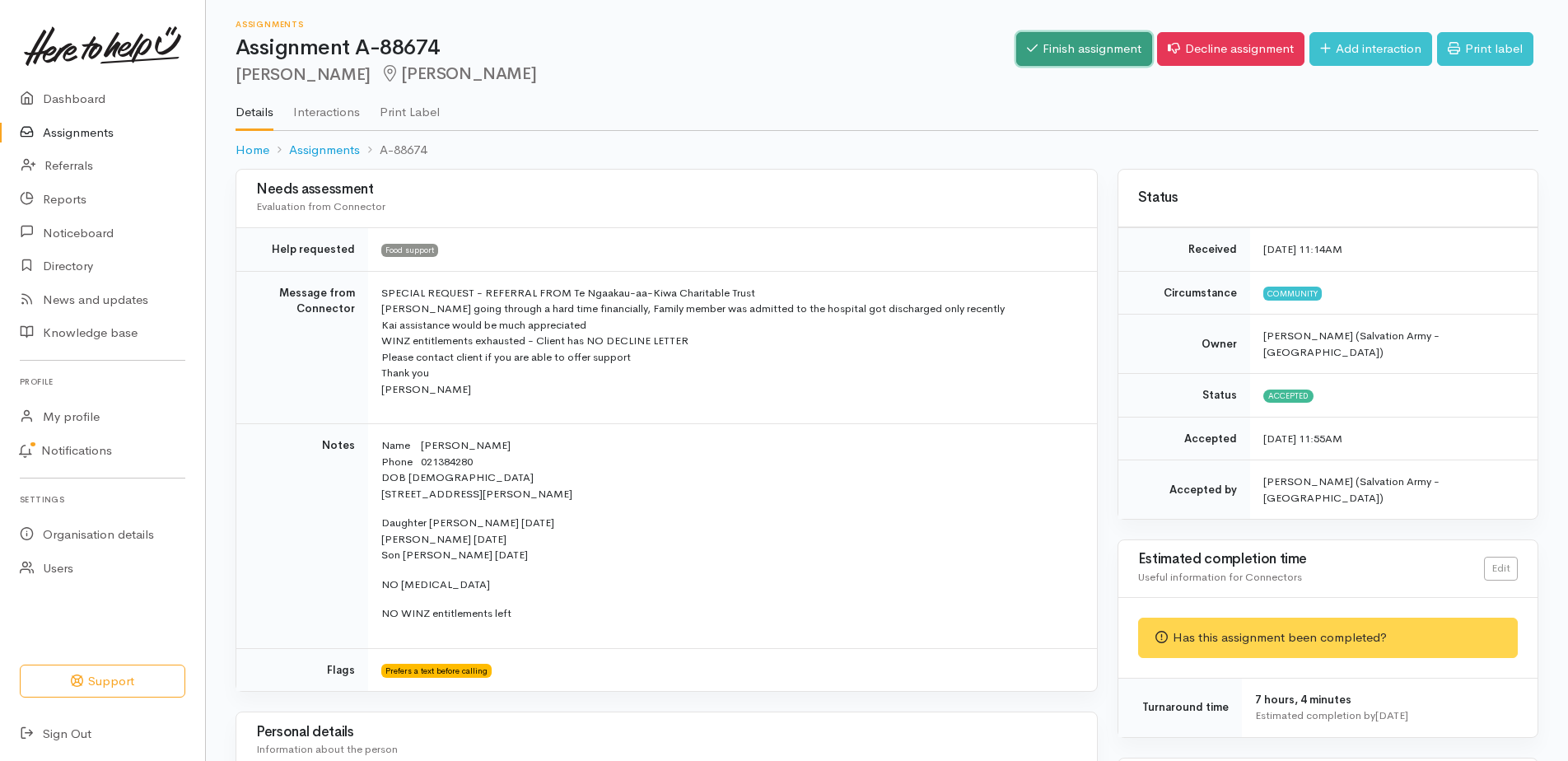
click at [1043, 53] on link "Finish assignment" at bounding box center [1084, 49] width 136 height 34
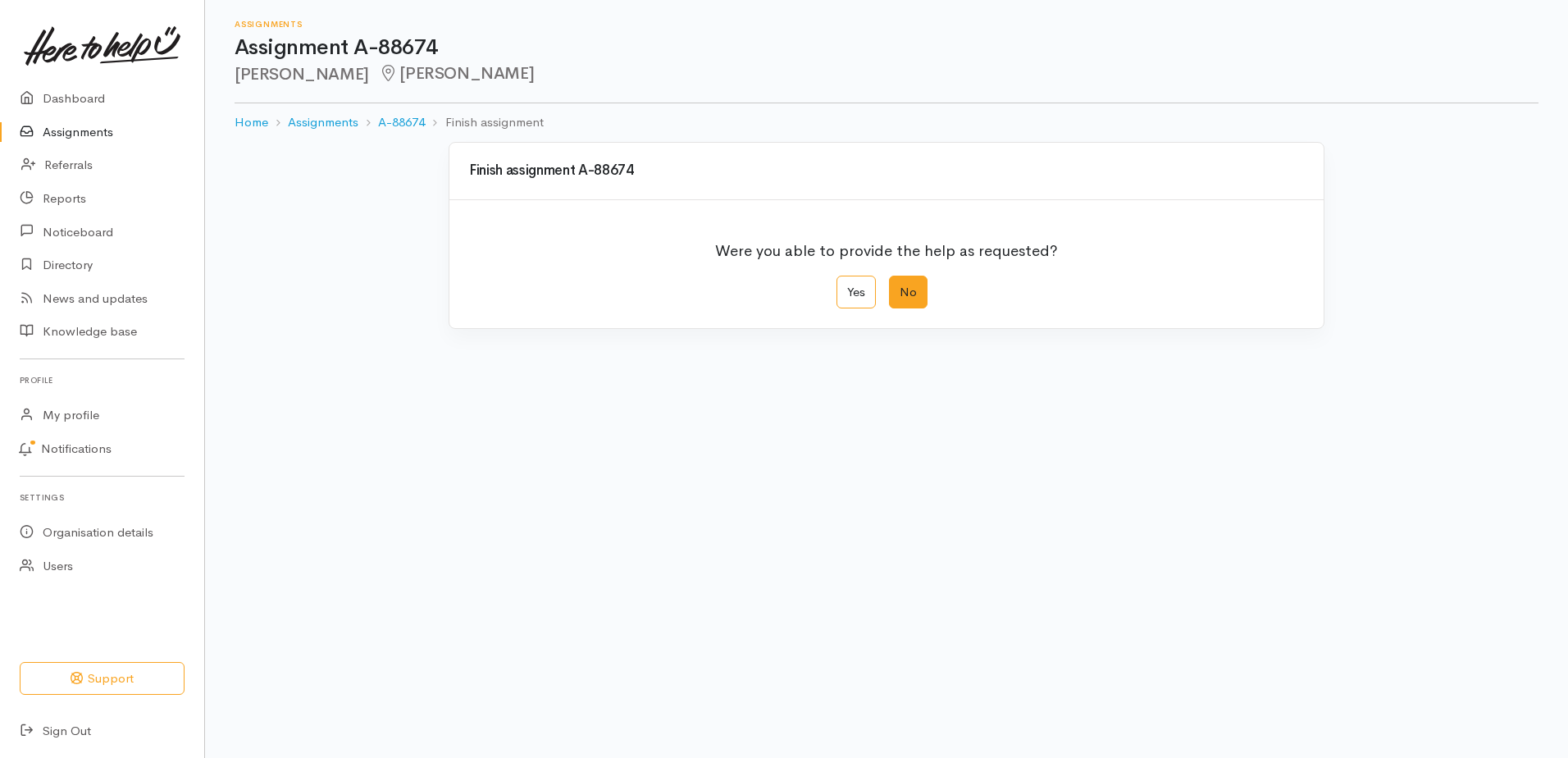
click at [908, 310] on label "No" at bounding box center [908, 292] width 38 height 34
click at [900, 286] on input "No" at bounding box center [895, 281] width 10 height 10
radio input "true"
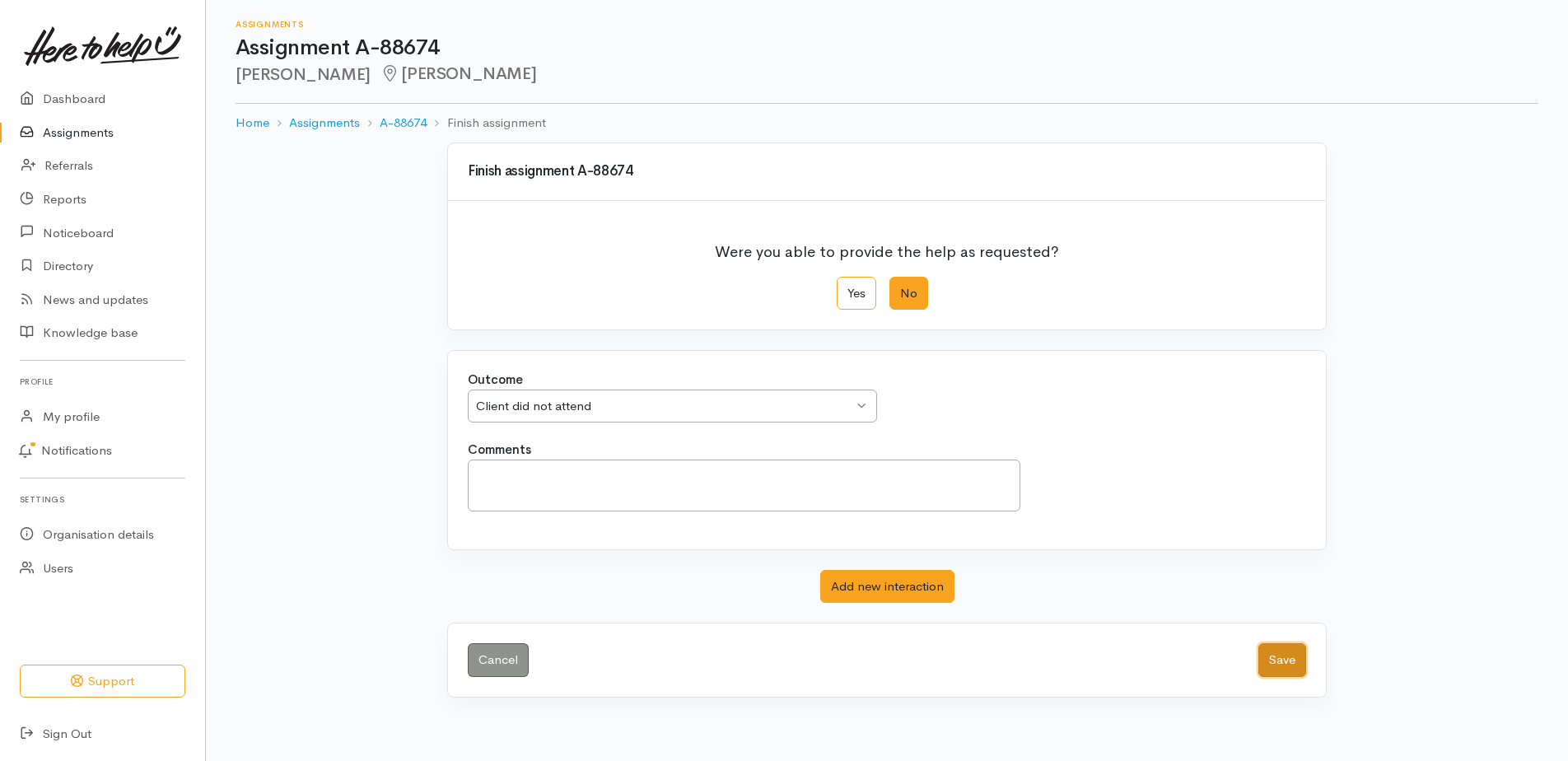
click at [1269, 677] on button "Save" at bounding box center [1282, 660] width 48 height 34
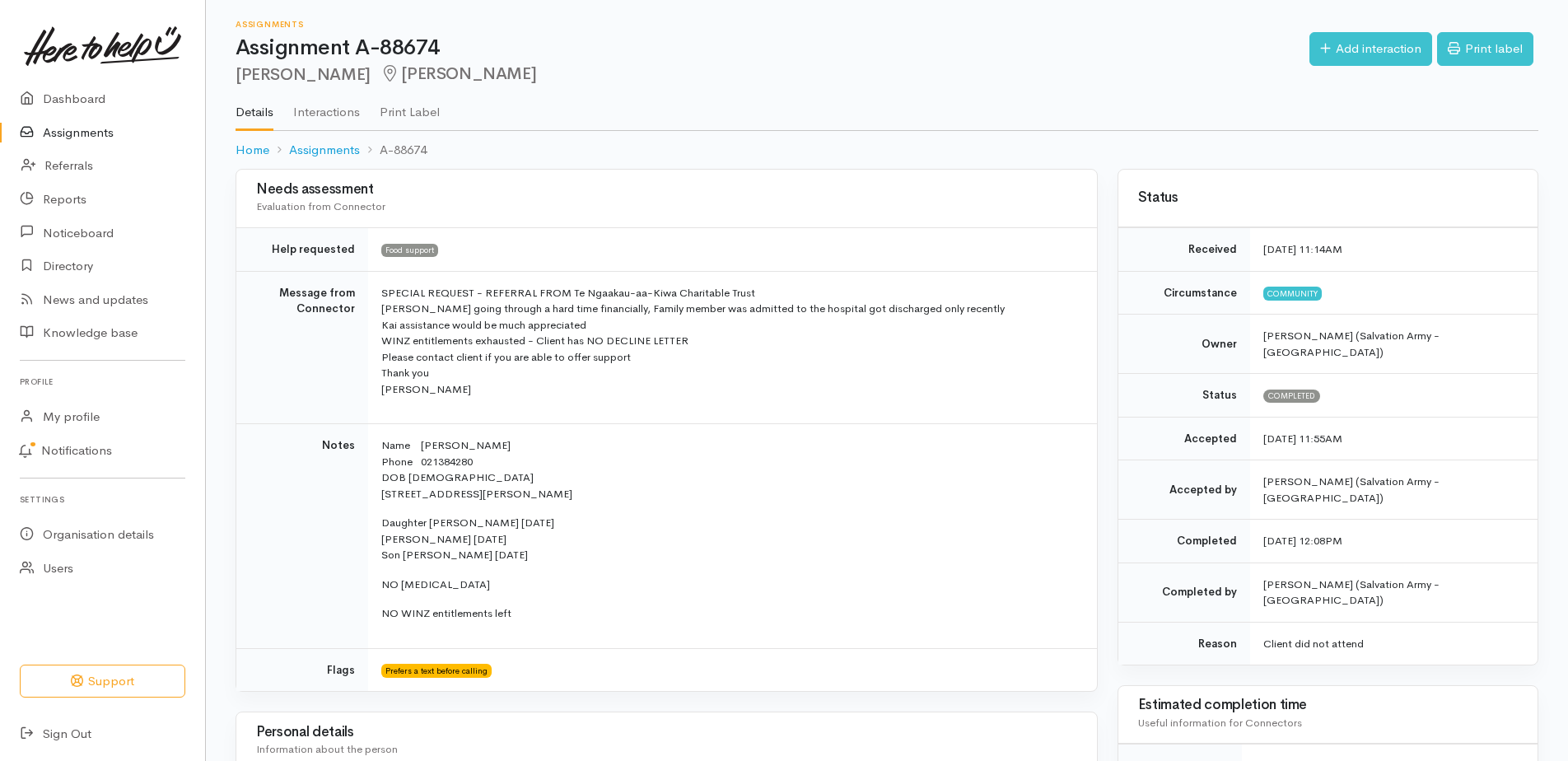
click at [76, 149] on link "Assignments" at bounding box center [103, 132] width 205 height 34
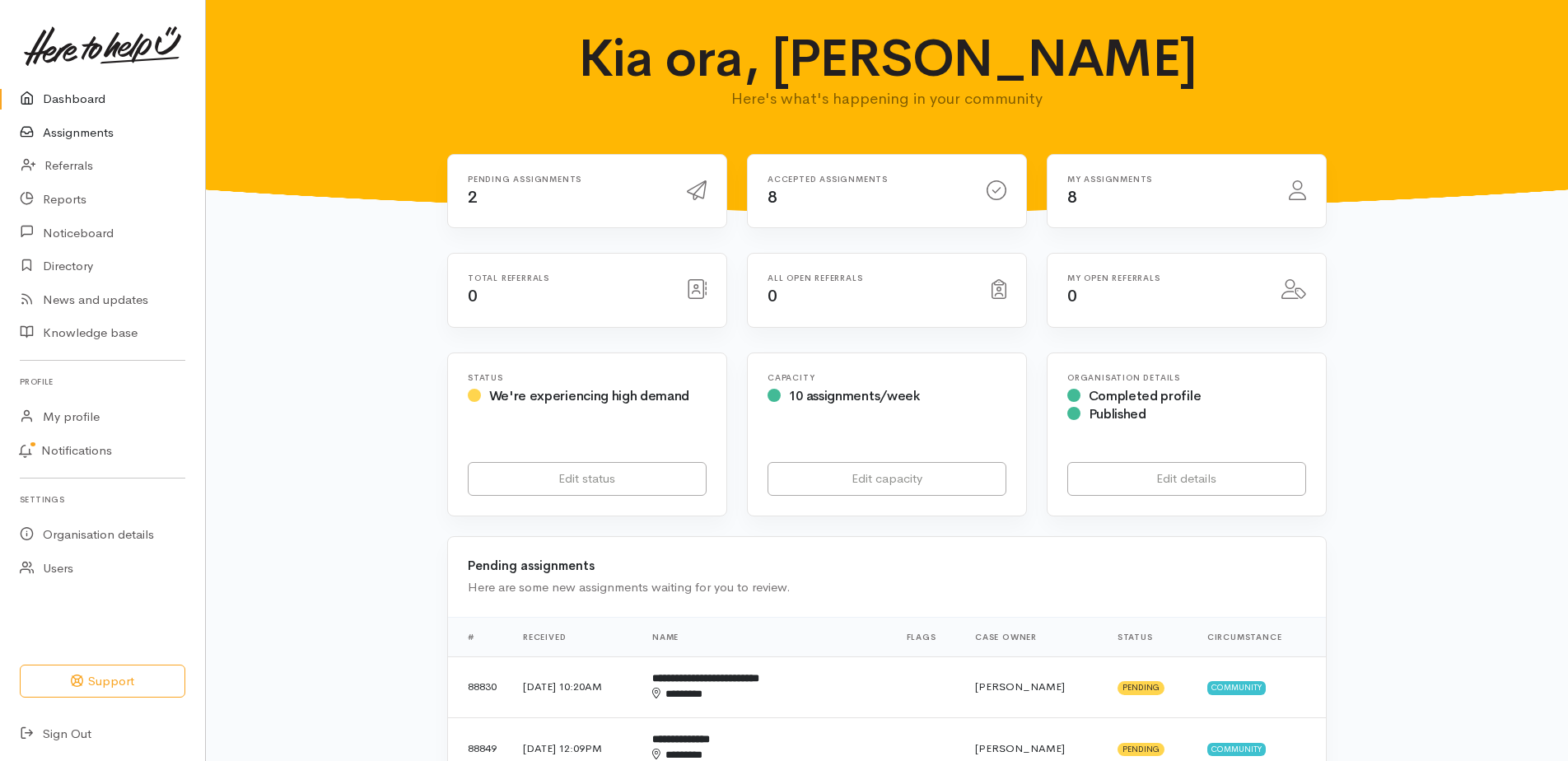
click at [115, 142] on link "Assignments" at bounding box center [103, 132] width 205 height 34
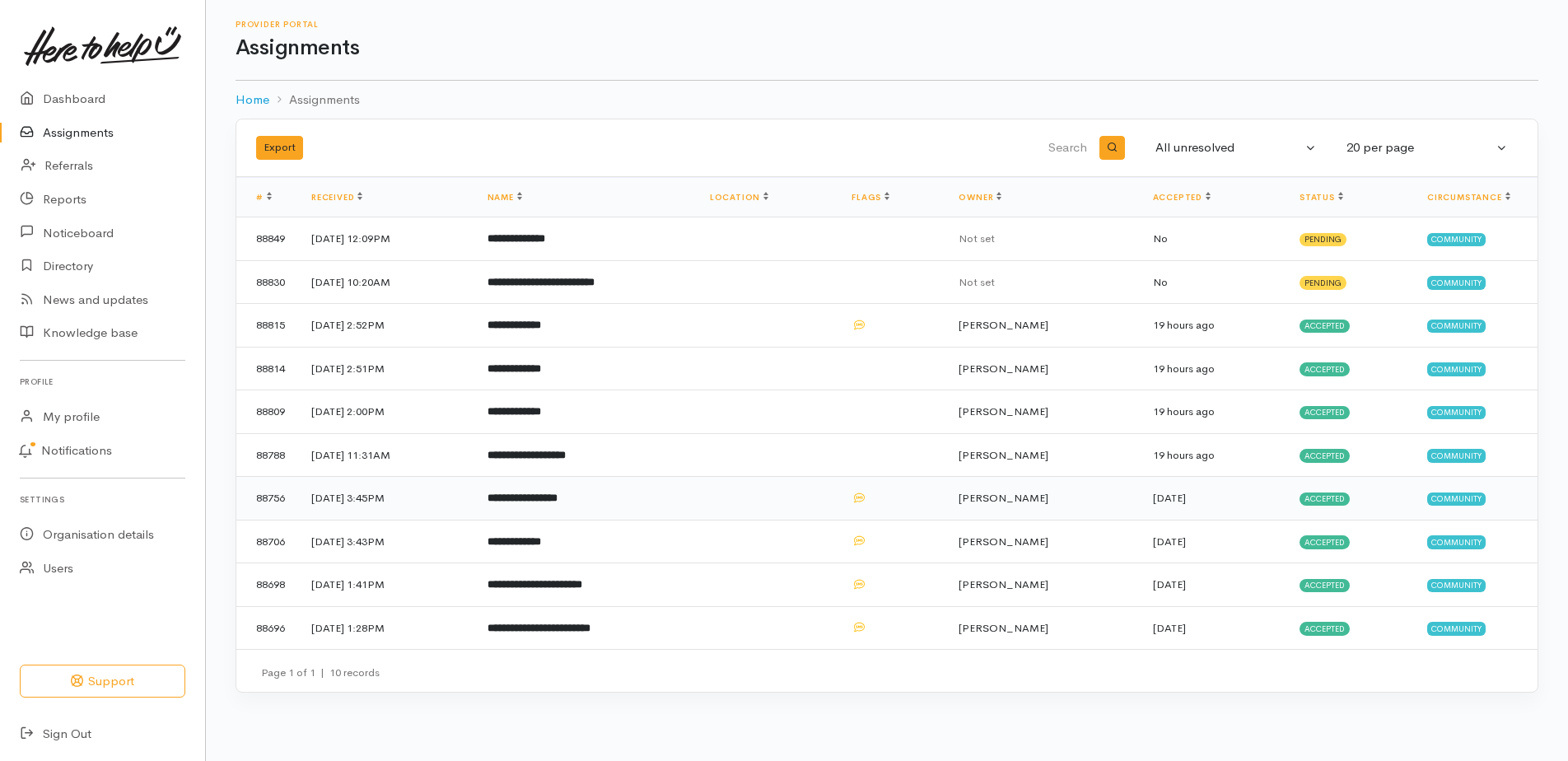
scroll to position [31, 0]
click at [1202, 138] on div "All unresolved" at bounding box center [1228, 148] width 146 height 19
click at [1183, 286] on span "Declined" at bounding box center [1191, 290] width 50 height 19
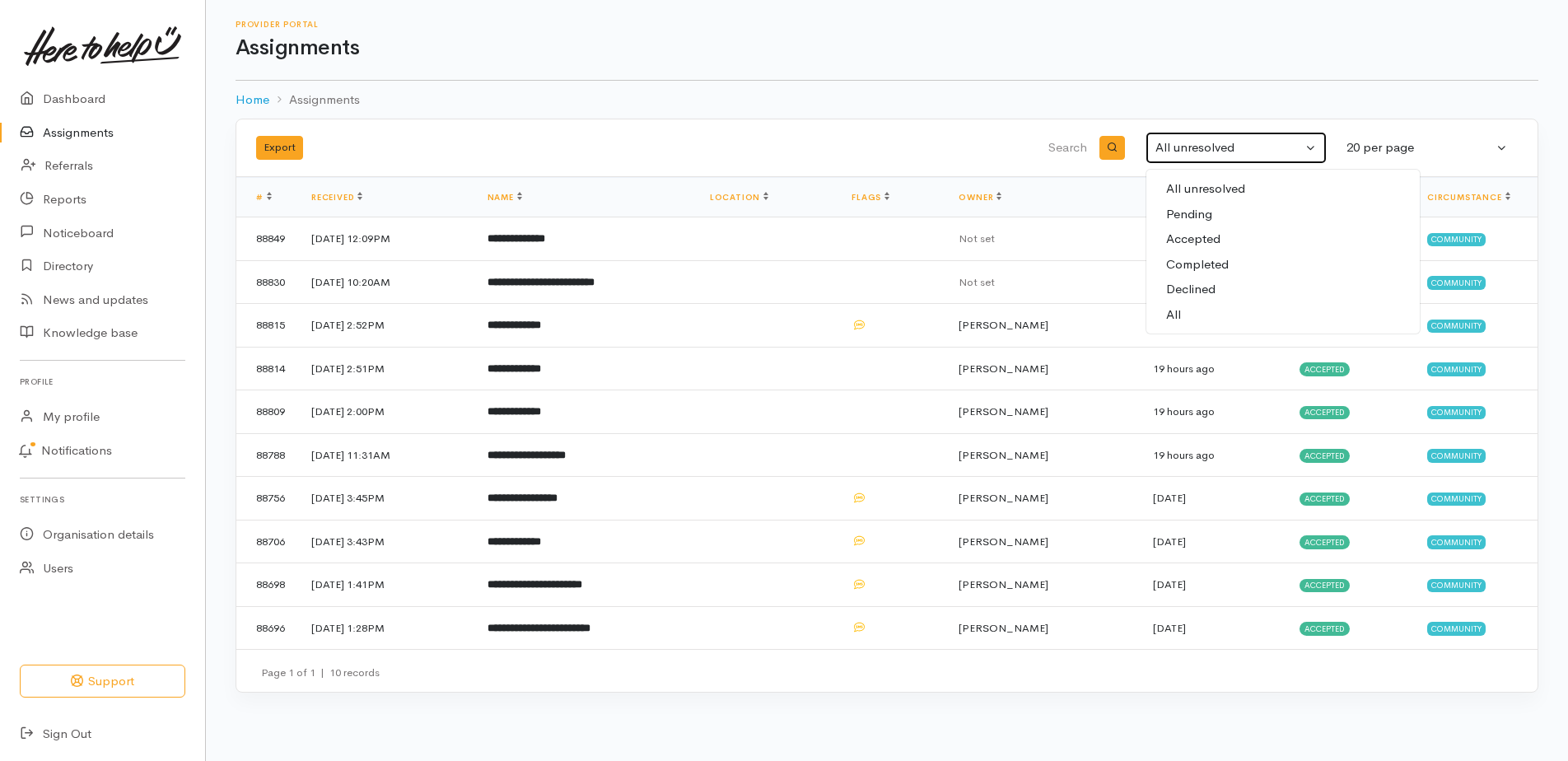
scroll to position [0, 0]
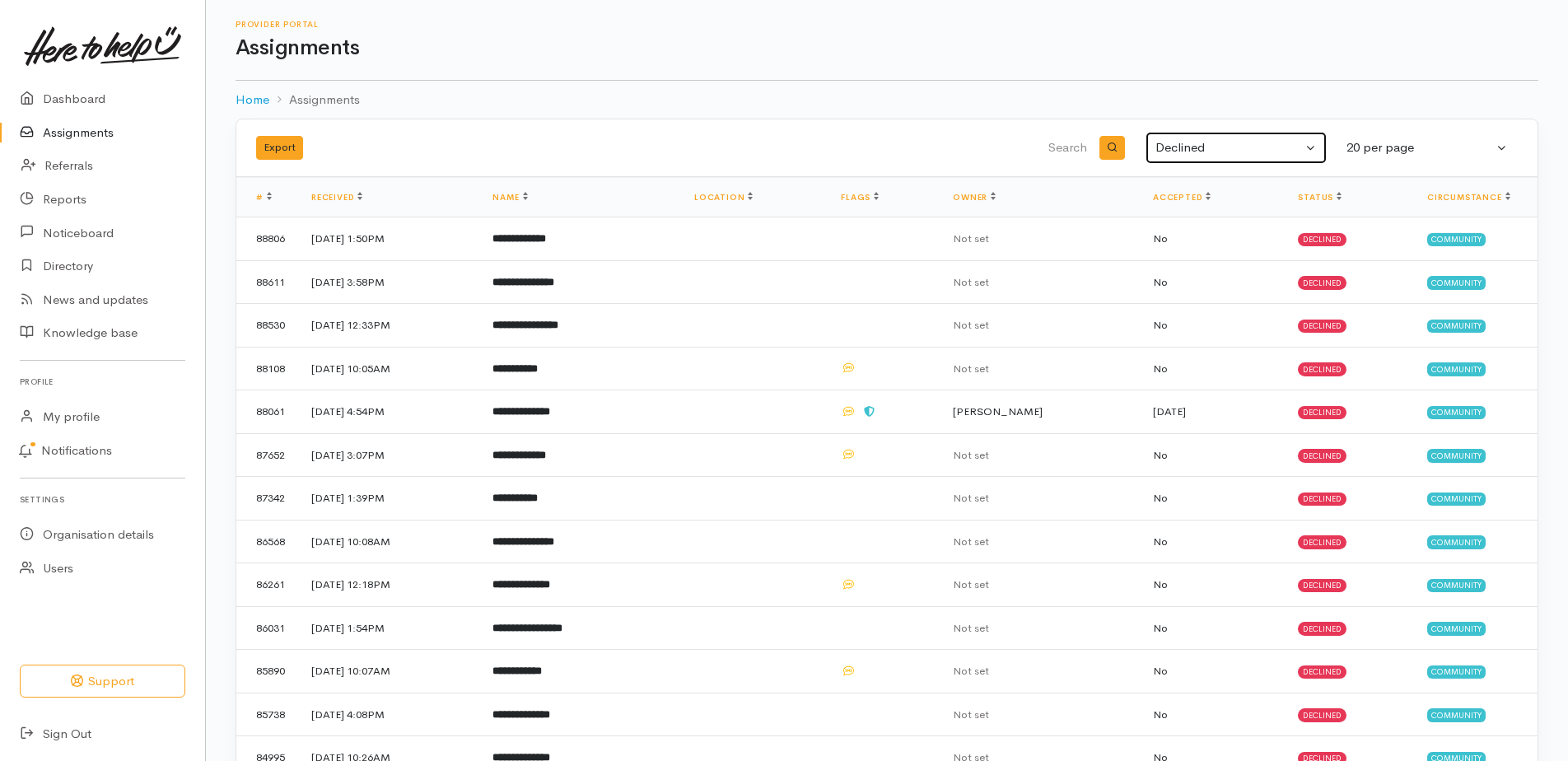
click at [1302, 158] on button "Declined" at bounding box center [1236, 147] width 181 height 32
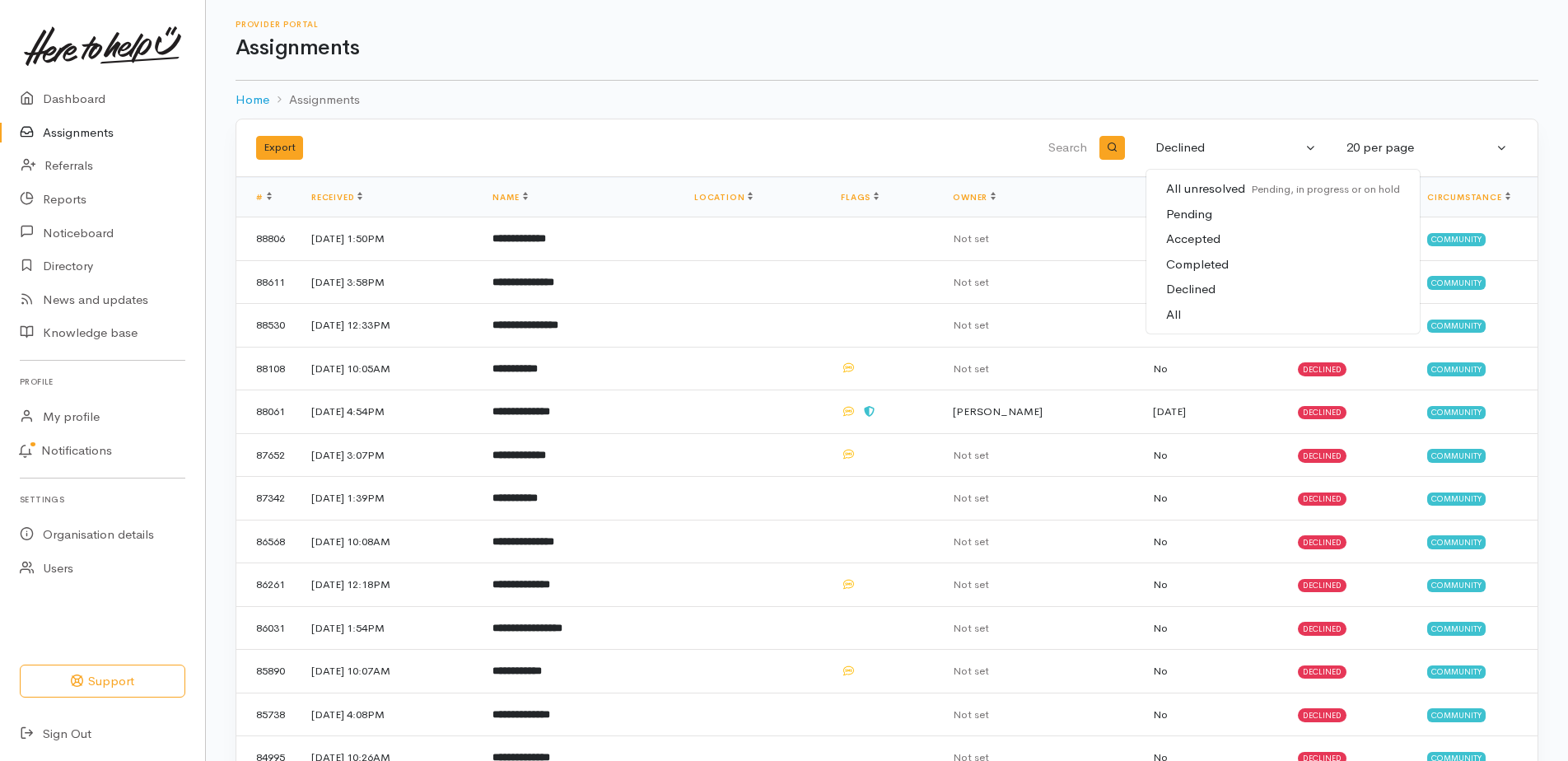
click at [1185, 249] on span "Accepted" at bounding box center [1194, 239] width 54 height 19
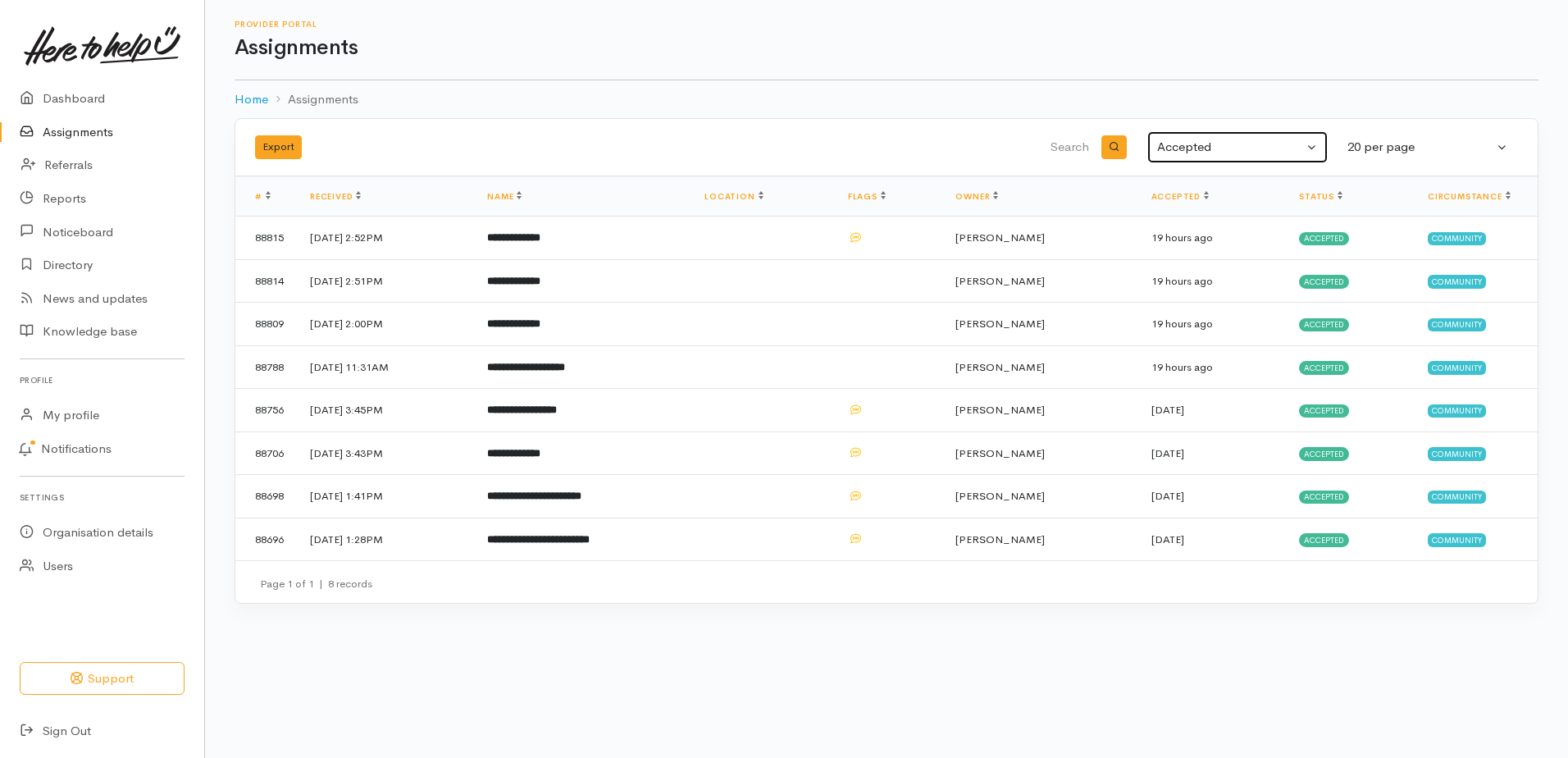
click at [1271, 157] on div "Accepted" at bounding box center [1230, 147] width 146 height 19
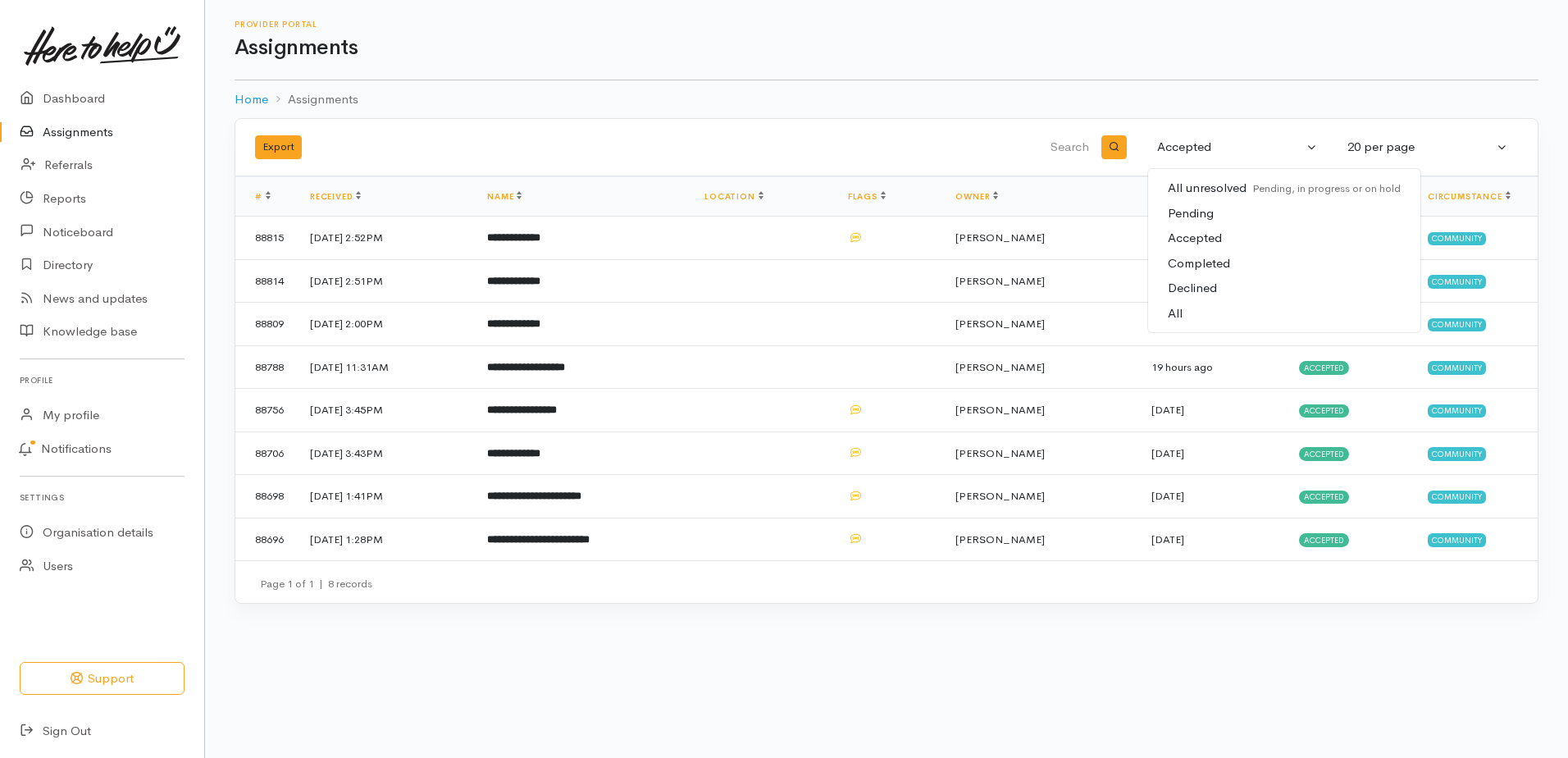
click at [1180, 273] on span "Completed" at bounding box center [1199, 264] width 62 height 19
select select "Completed"
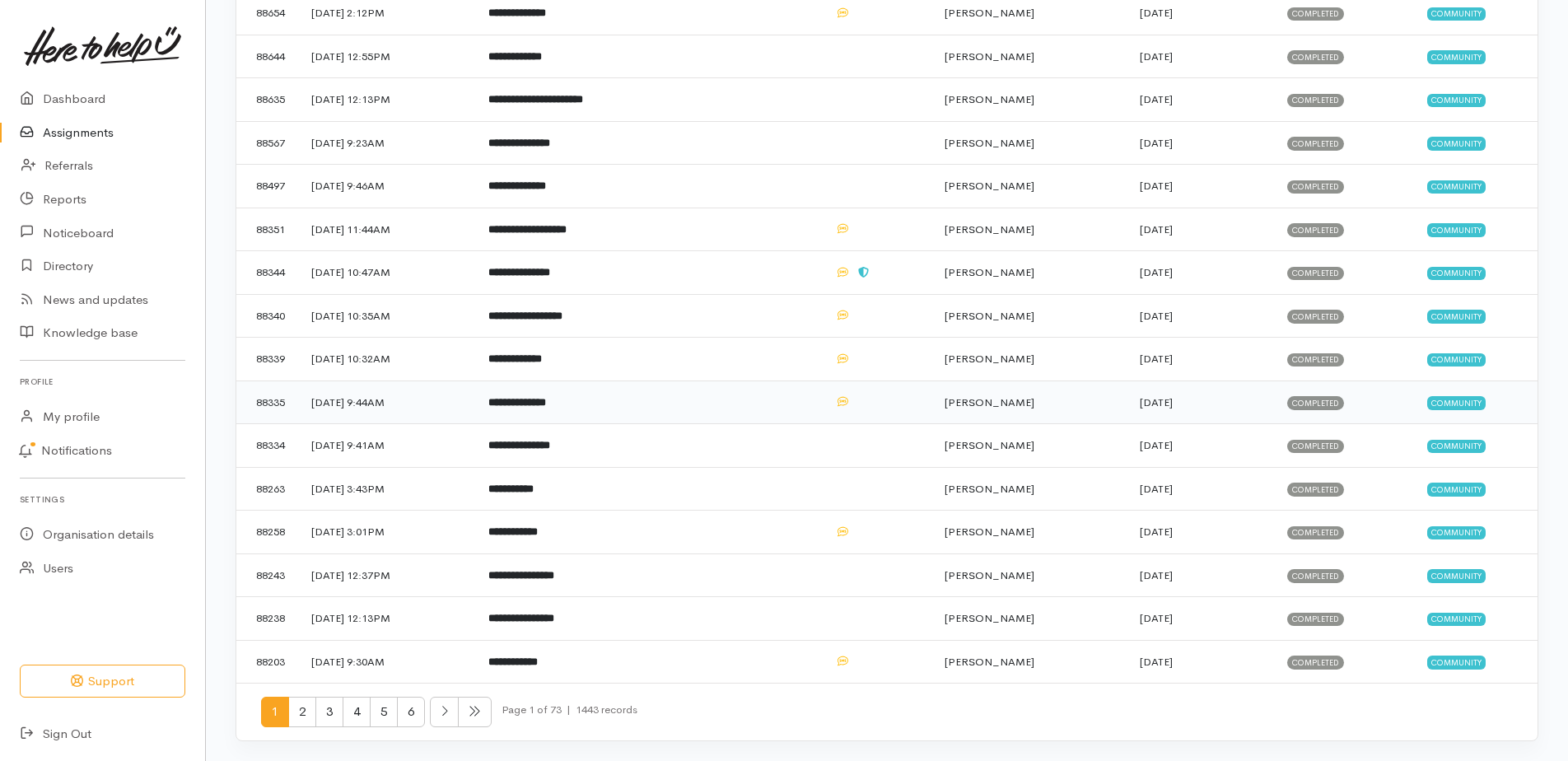
scroll to position [534, 0]
